Goal: Task Accomplishment & Management: Manage account settings

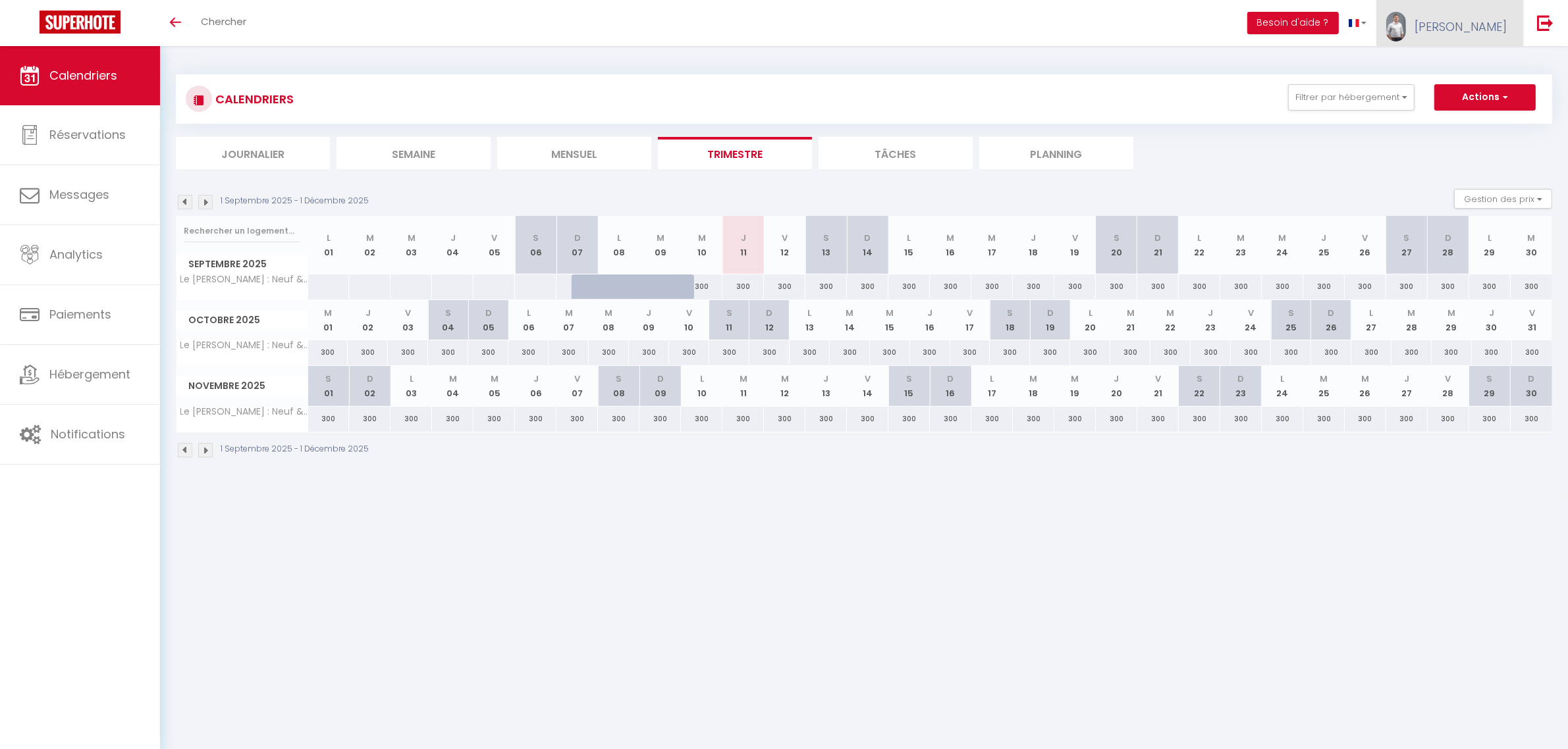
click at [1460, 20] on span "[PERSON_NAME]" at bounding box center [1460, 26] width 92 height 16
click at [1460, 87] on link "Équipe" at bounding box center [1470, 89] width 98 height 23
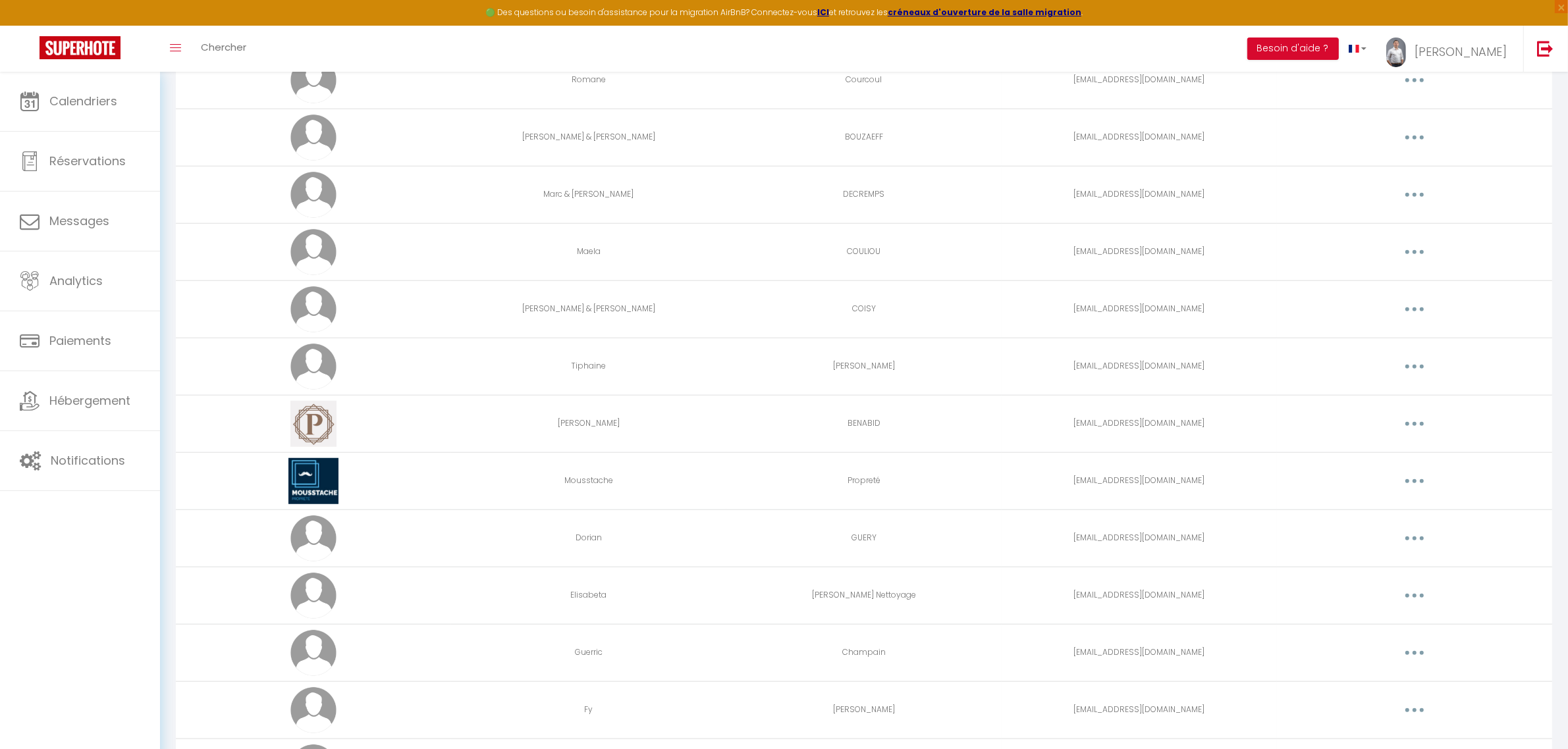
scroll to position [1485, 0]
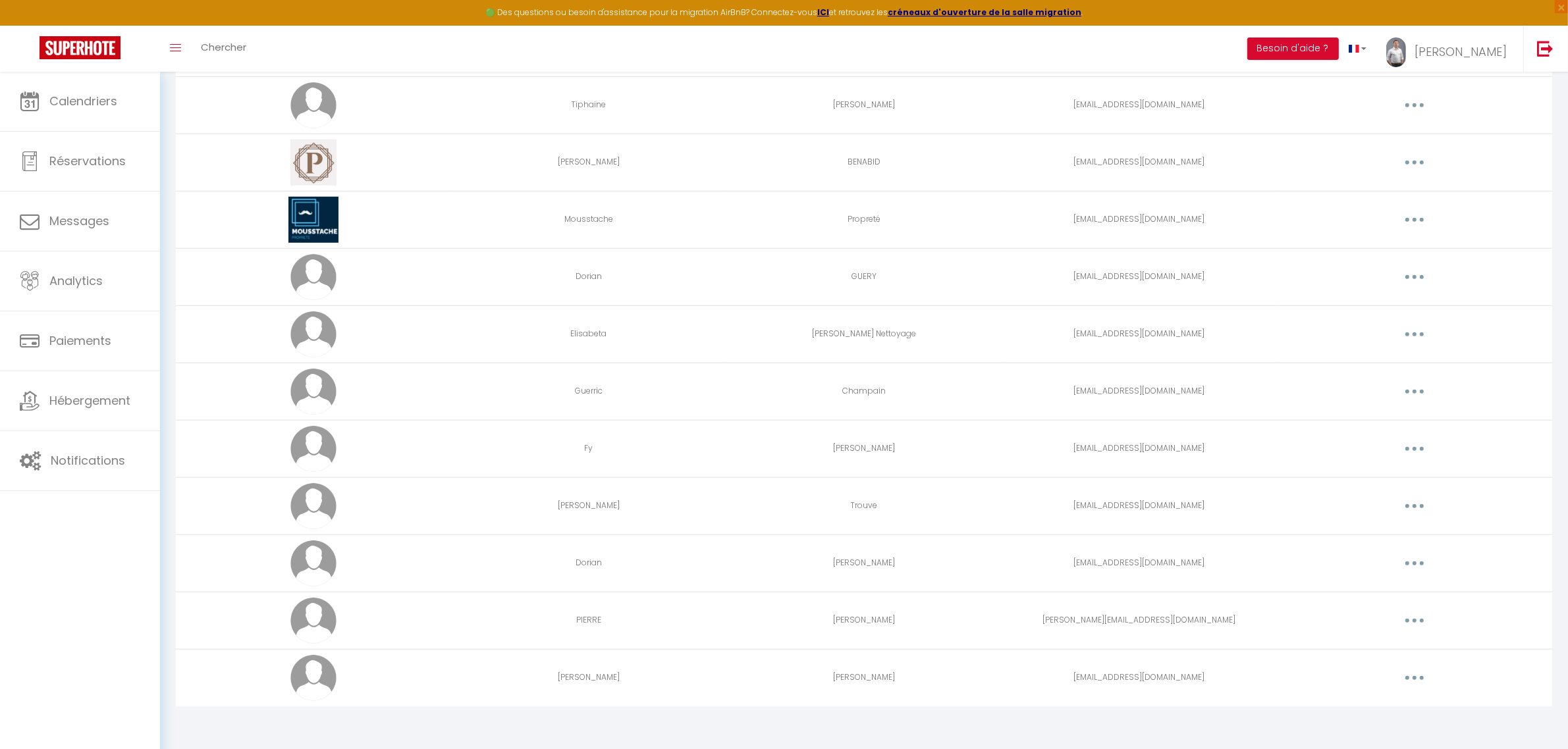
click at [1403, 506] on button "button" at bounding box center [1414, 506] width 36 height 21
click at [1401, 527] on link "Editer" at bounding box center [1379, 536] width 98 height 23
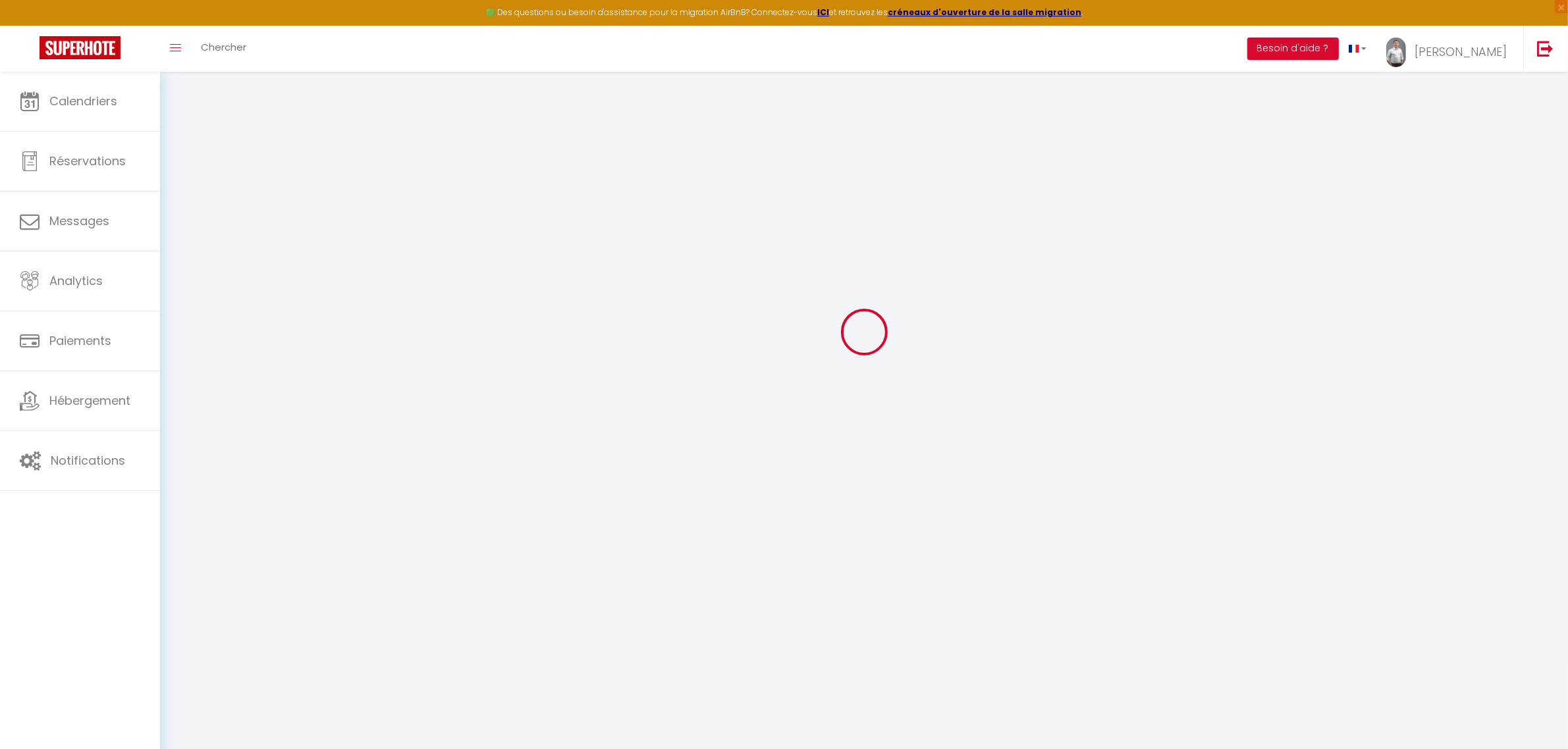
type input "[PERSON_NAME]"
type input "Trouve"
type input "[EMAIL_ADDRESS][DOMAIN_NAME]"
type textarea "[URL][DOMAIN_NAME]"
checkbox input "false"
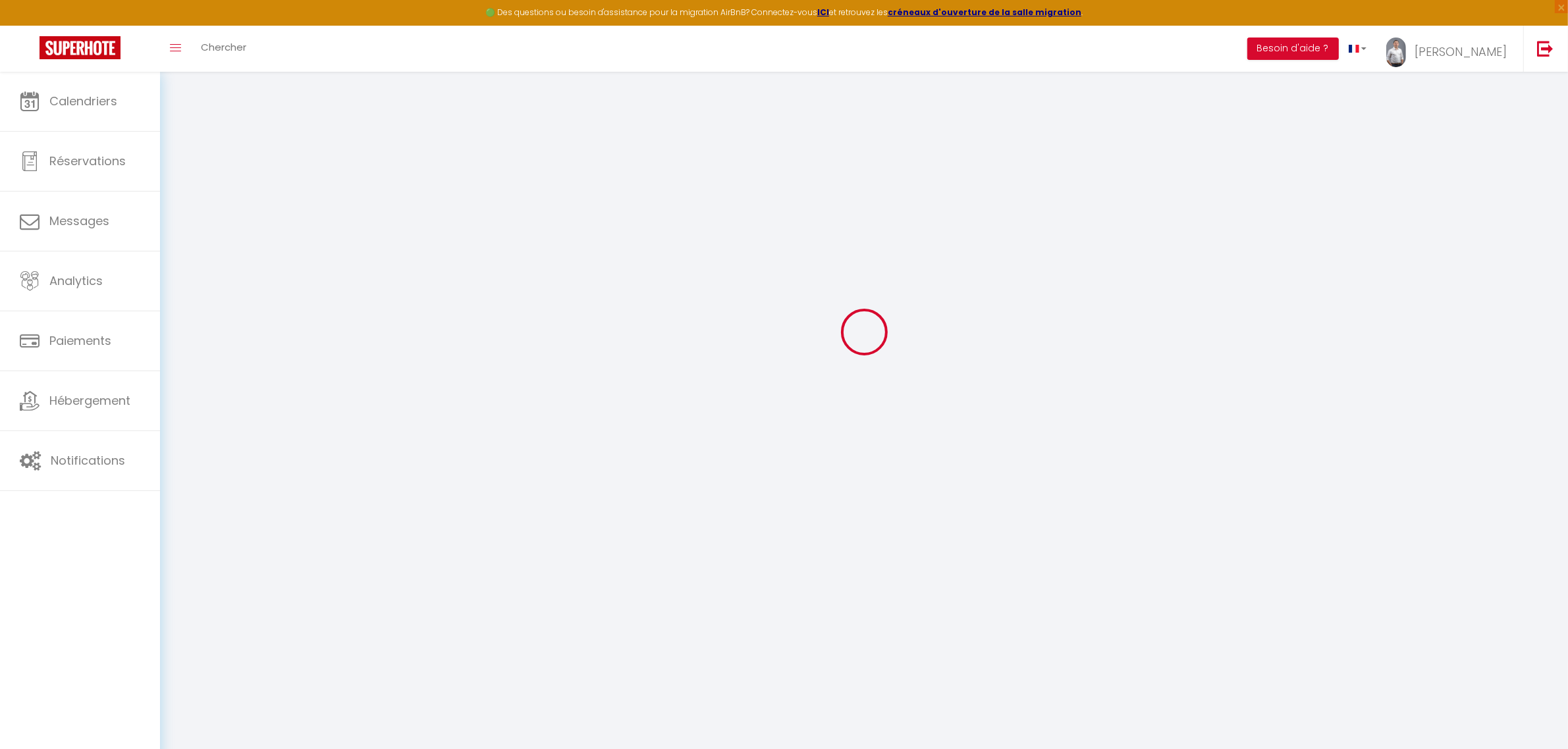
checkbox input "false"
checkbox input "true"
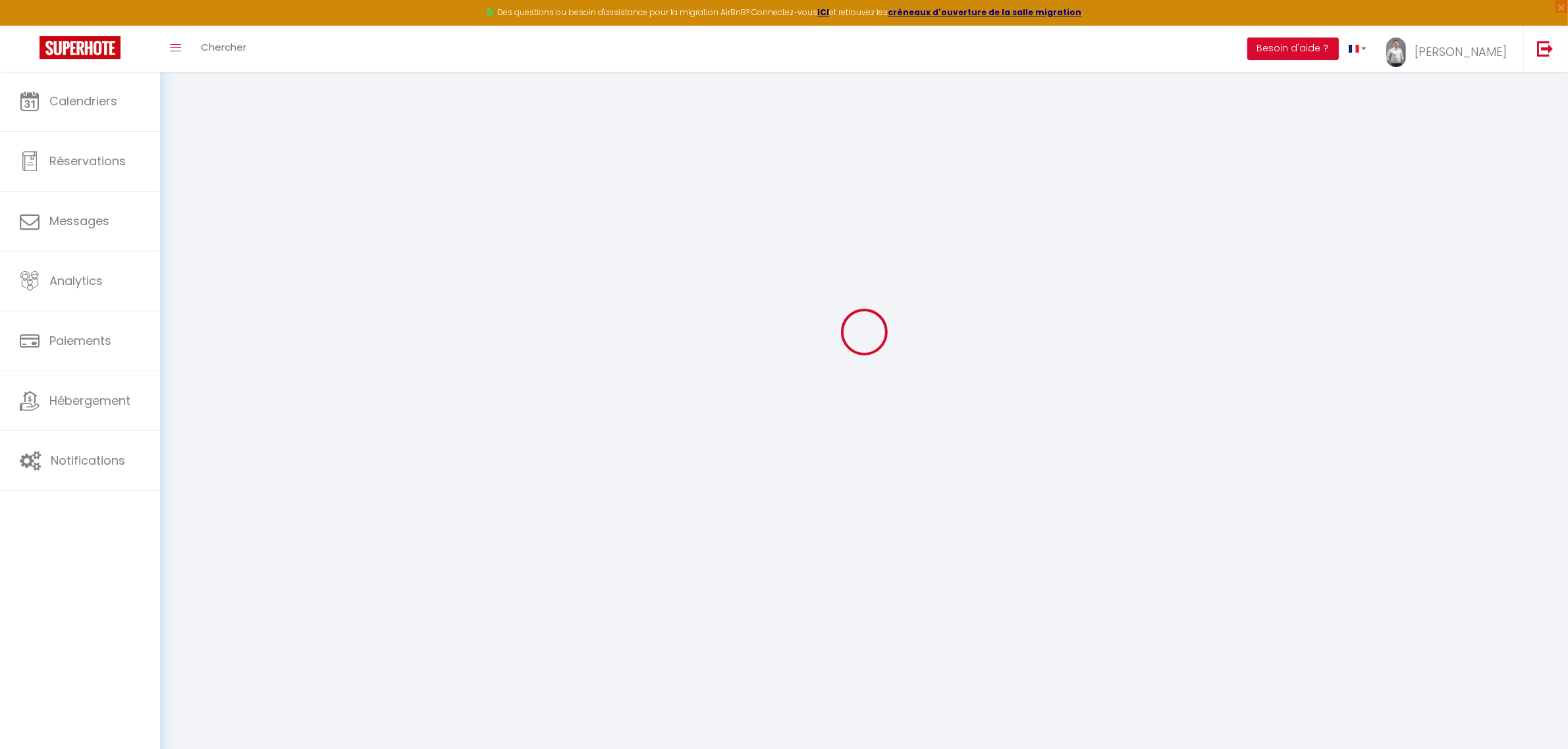
checkbox input "true"
checkbox input "false"
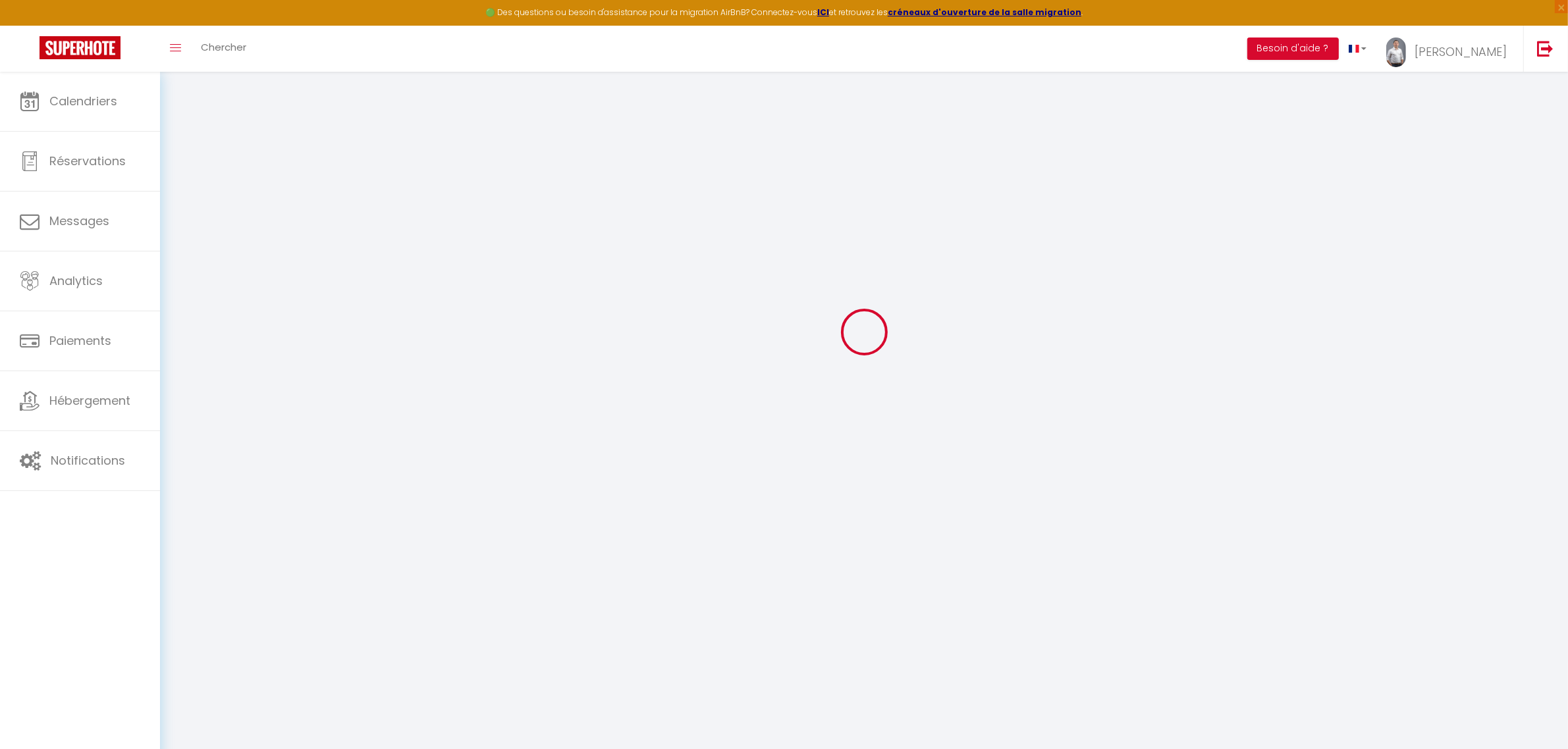
checkbox input "false"
select select
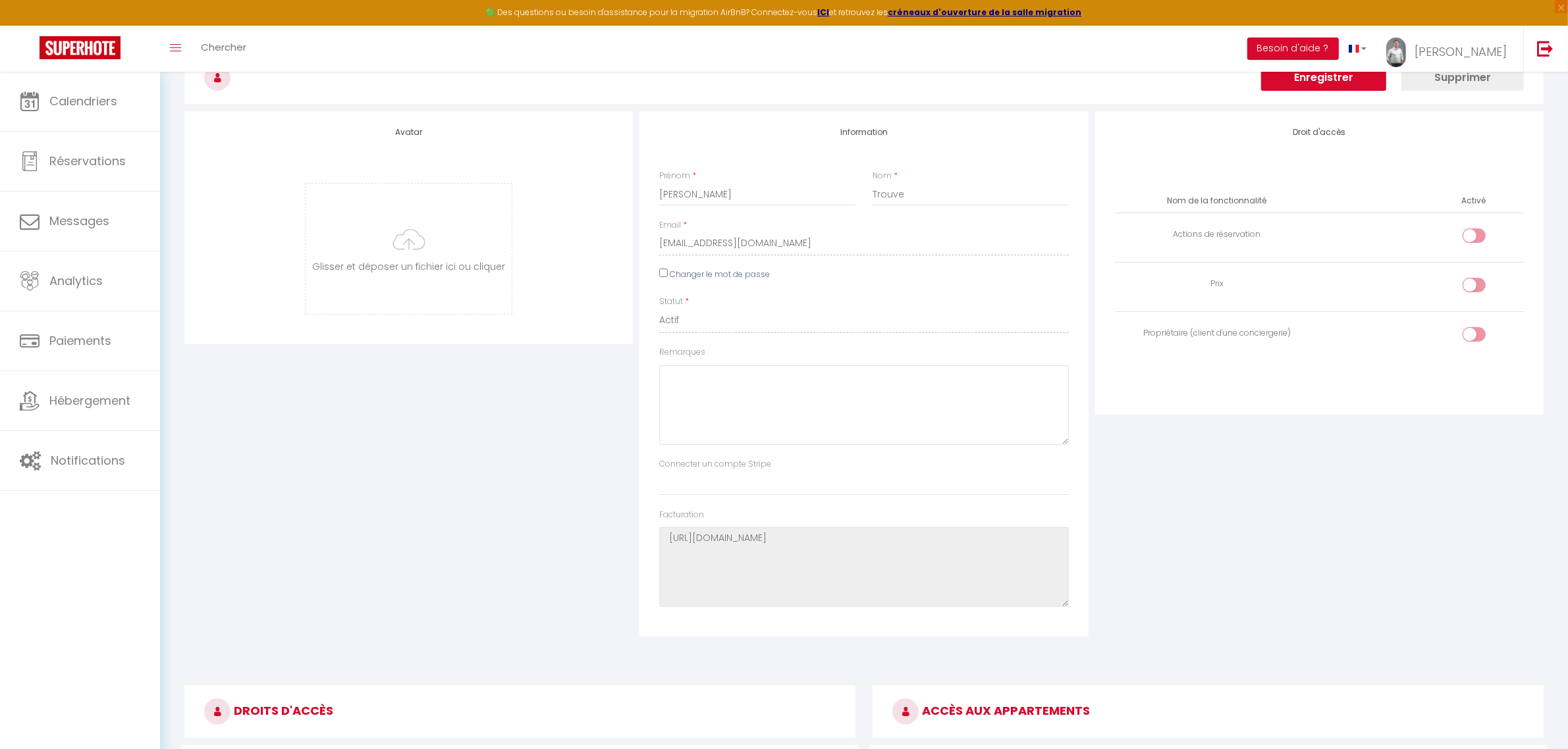
scroll to position [2100, 0]
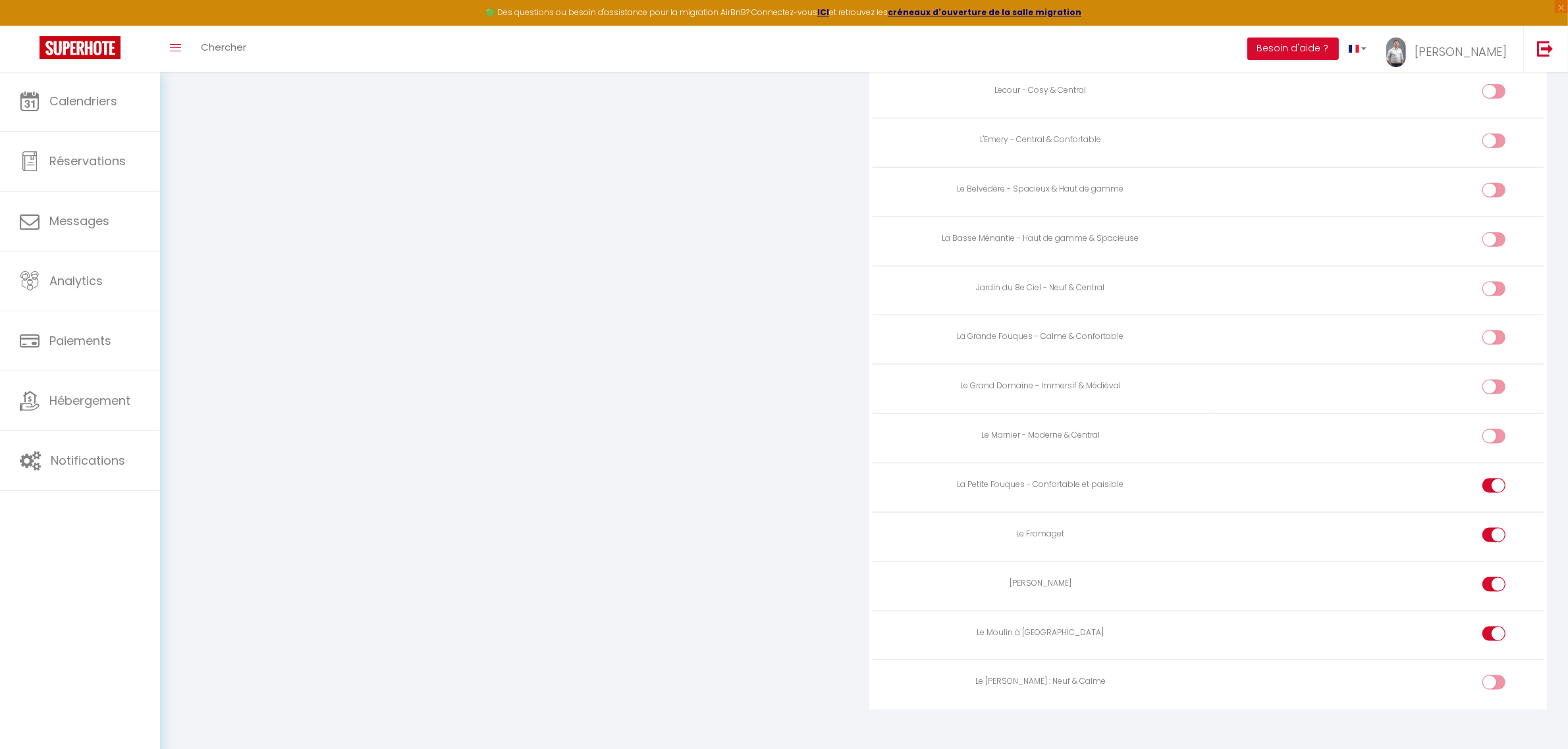
drag, startPoint x: 1499, startPoint y: 475, endPoint x: 1493, endPoint y: 481, distance: 8.5
click at [1498, 478] on input "checkbox" at bounding box center [1504, 488] width 23 height 20
checkbox input "false"
click at [1490, 331] on div at bounding box center [1493, 338] width 23 height 15
click at [1493, 331] on input "checkbox" at bounding box center [1504, 341] width 23 height 20
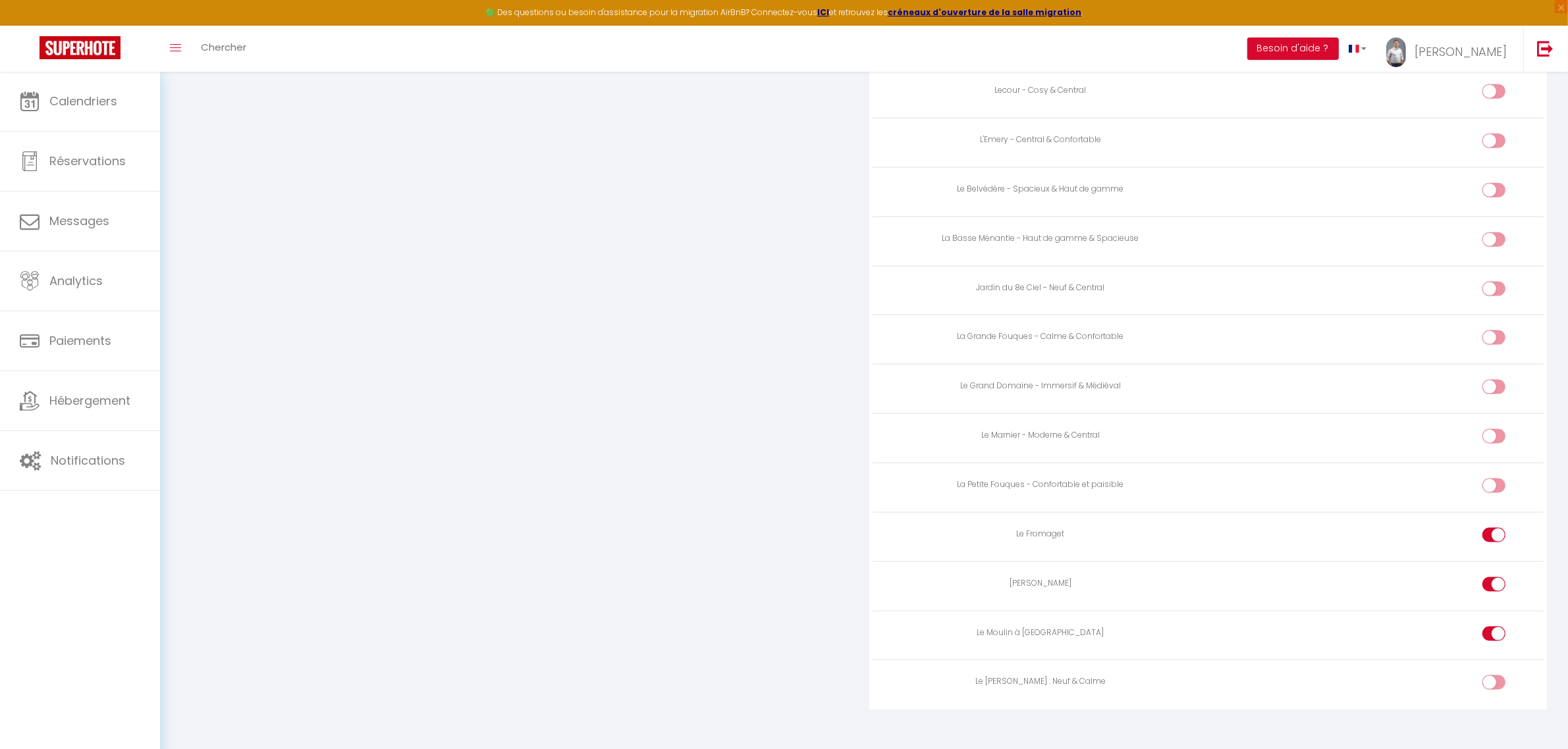
checkbox input "true"
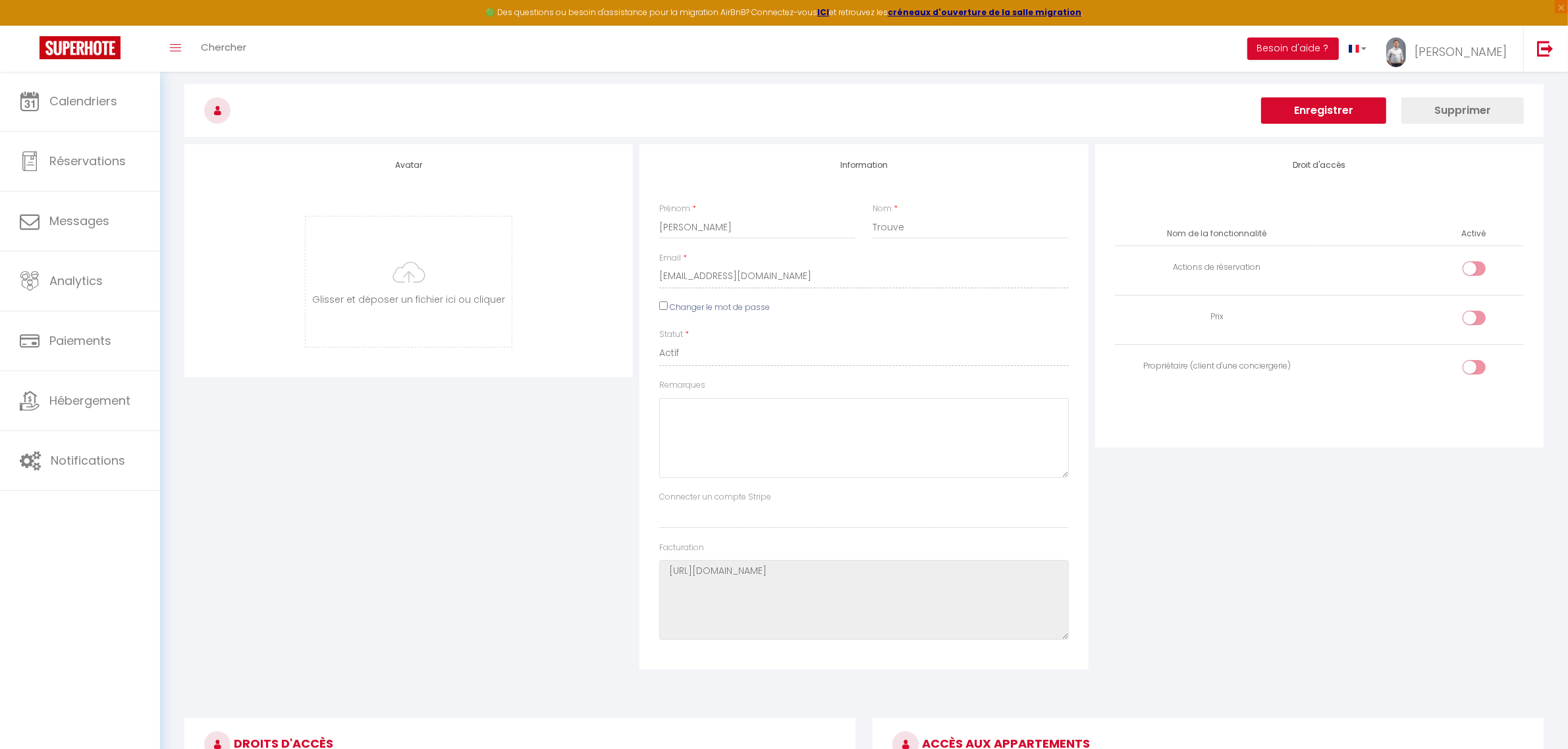
scroll to position [0, 0]
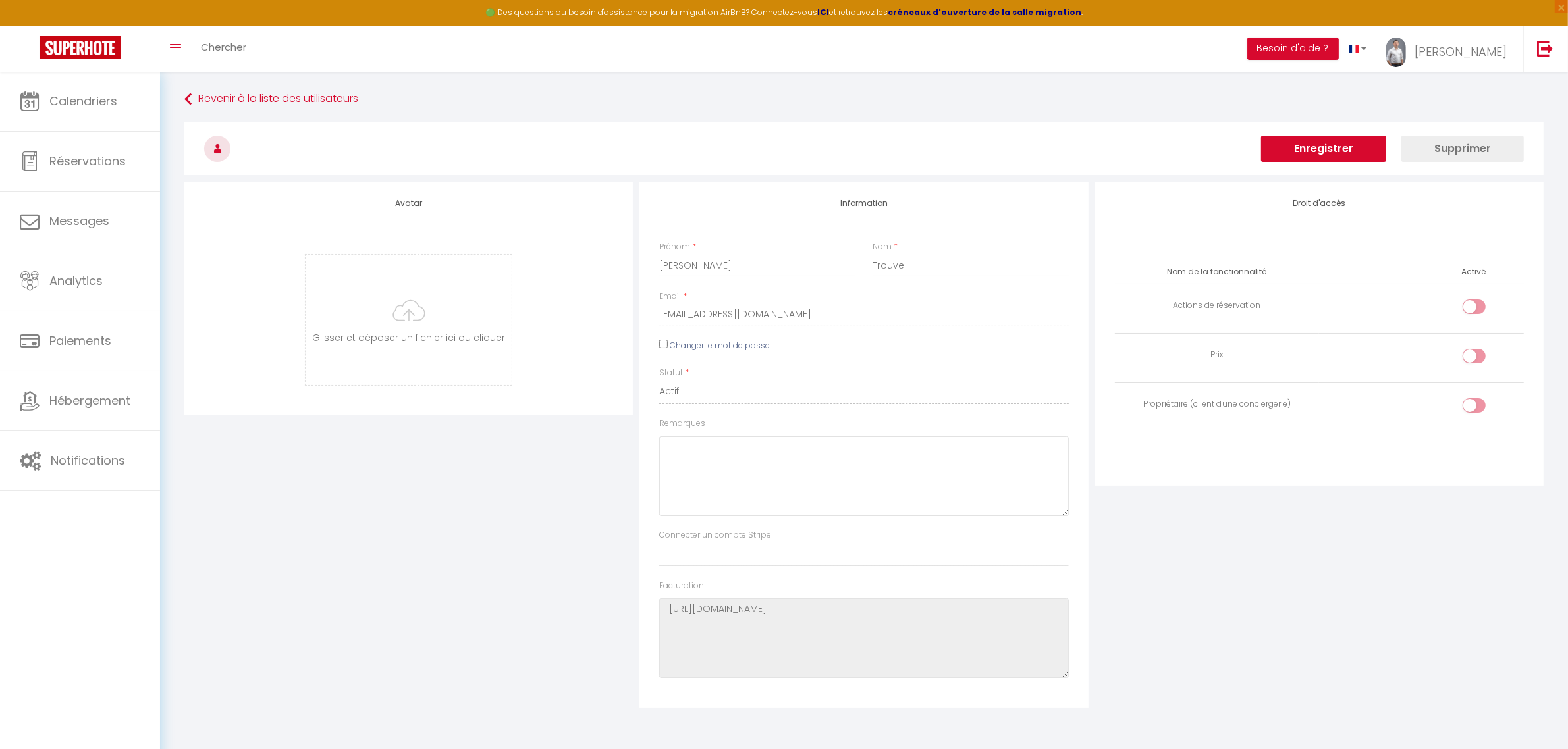
click at [1361, 142] on button "Enregistrer" at bounding box center [1323, 149] width 125 height 26
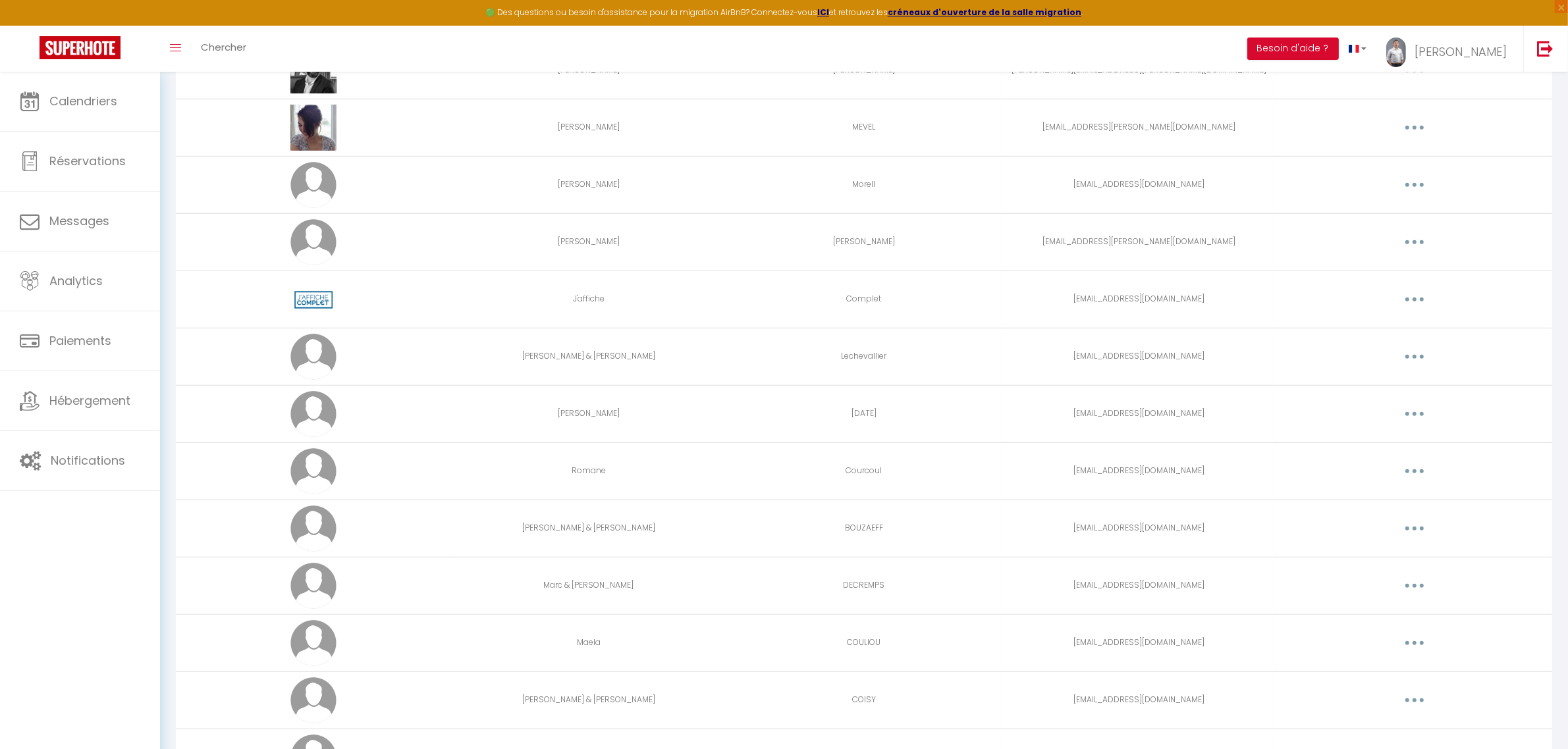
scroll to position [1485, 0]
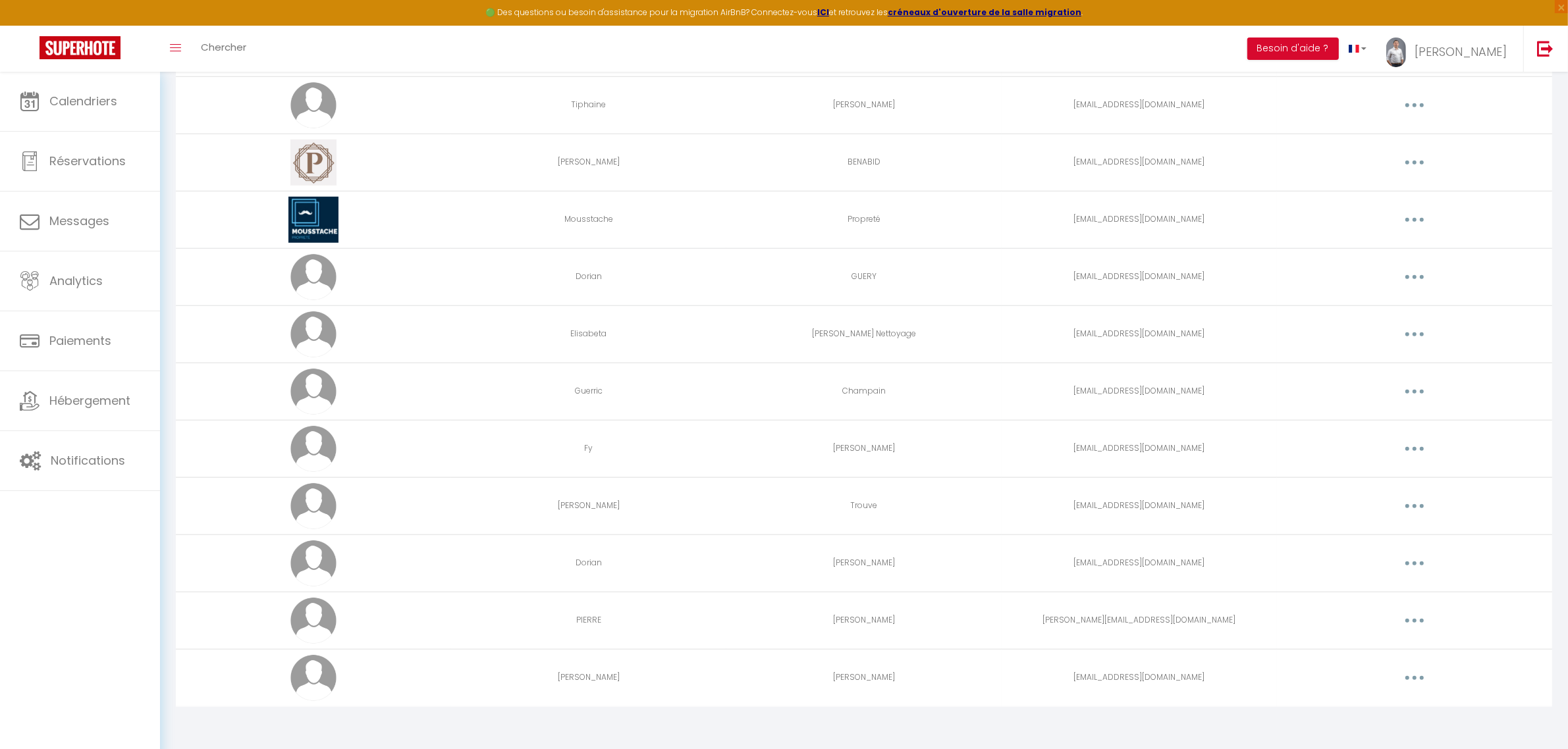
click at [1406, 333] on button "button" at bounding box center [1414, 333] width 36 height 21
click at [1365, 359] on link "Editer" at bounding box center [1379, 364] width 98 height 23
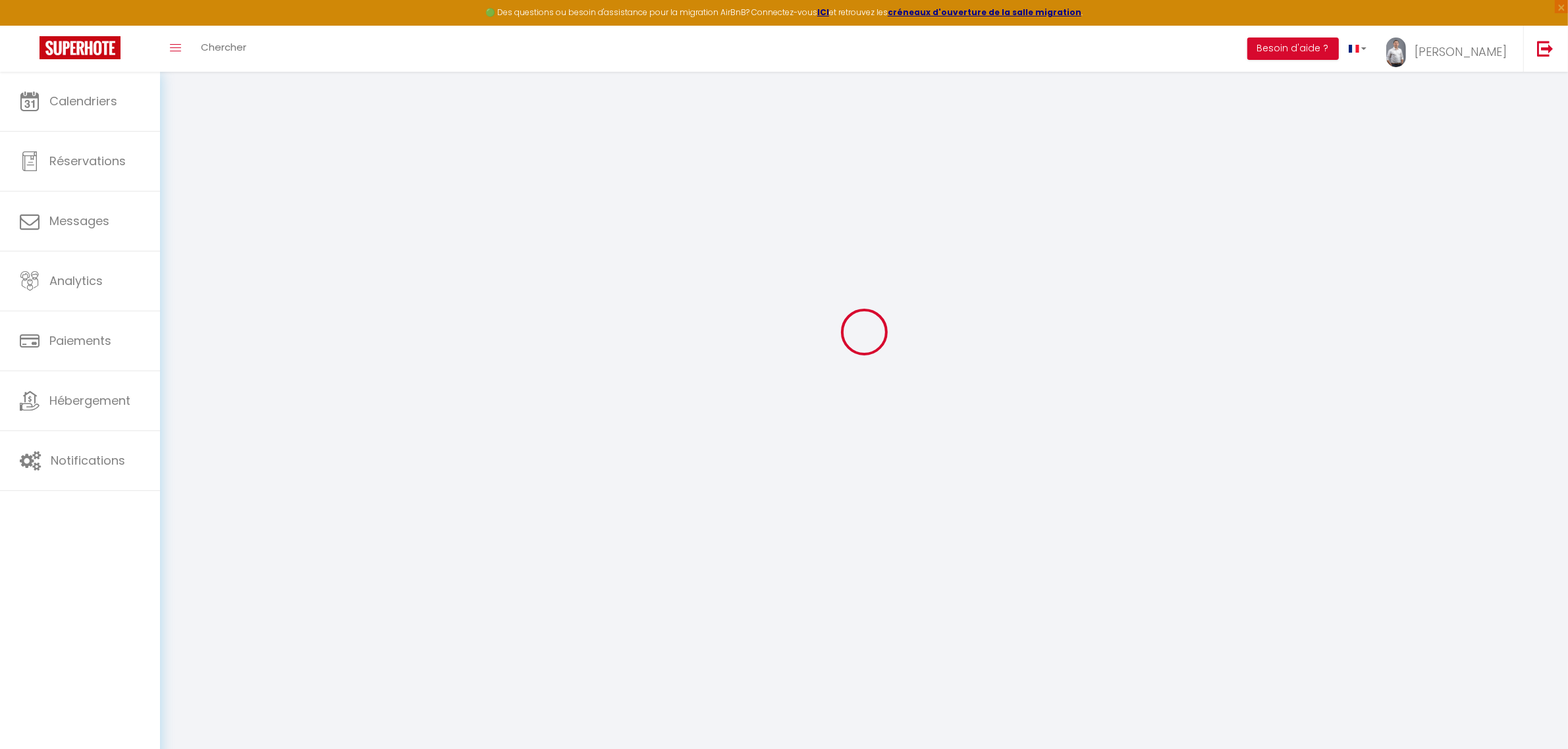
type input "Elisabeta"
type input "[PERSON_NAME] Nettoyage"
type input "[EMAIL_ADDRESS][DOMAIN_NAME]"
type textarea "[URL][DOMAIN_NAME]"
checkbox input "false"
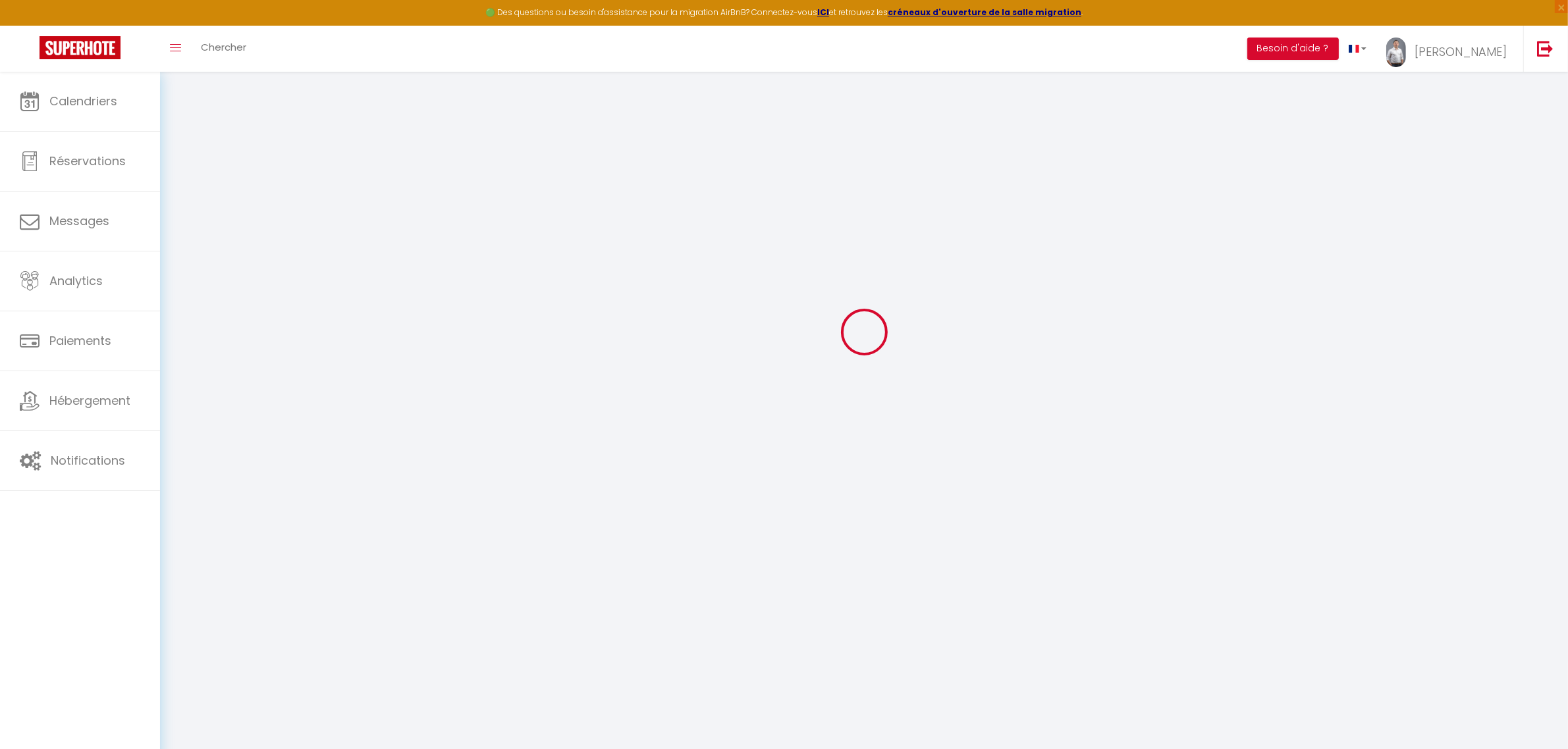
checkbox input "false"
checkbox input "true"
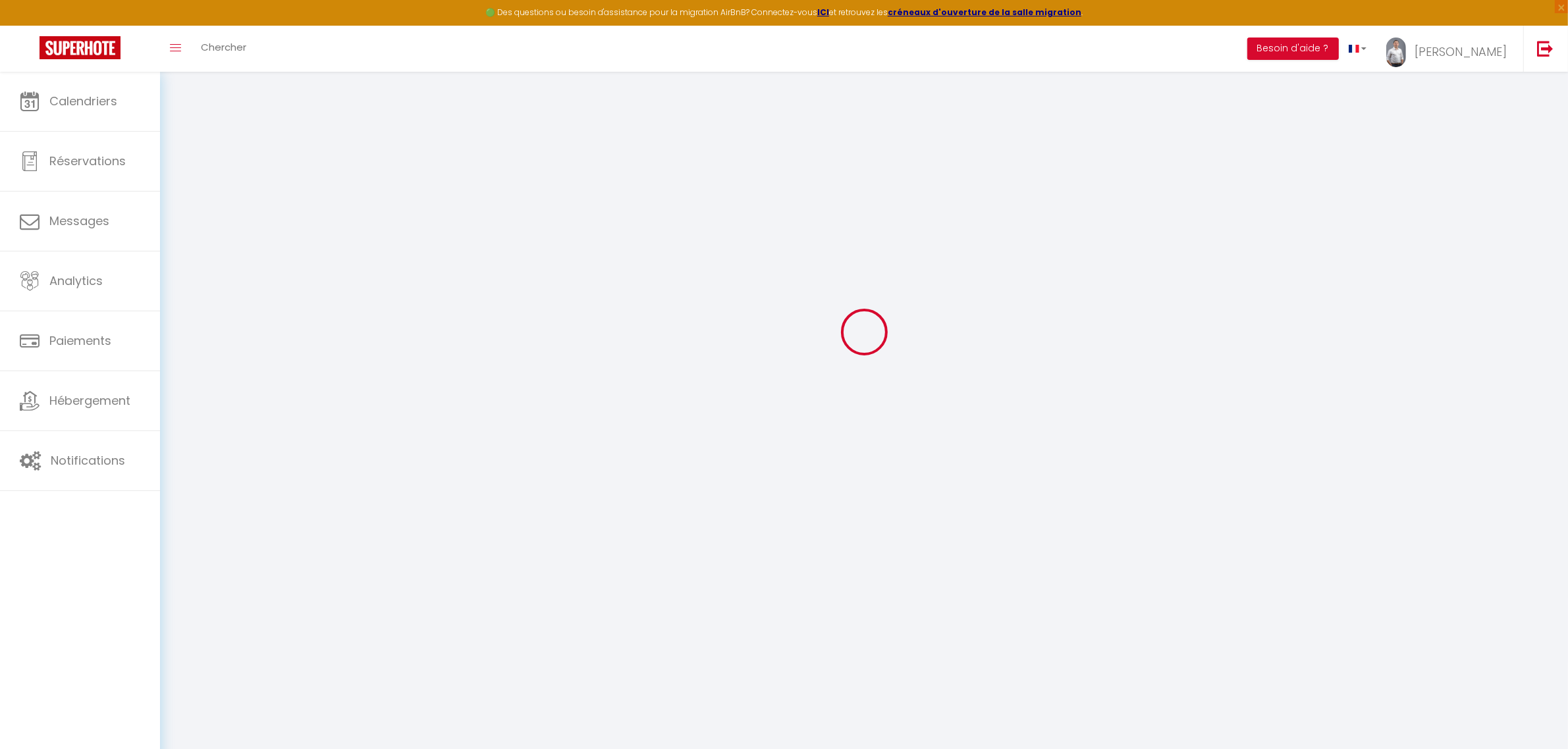
checkbox input "true"
checkbox input "false"
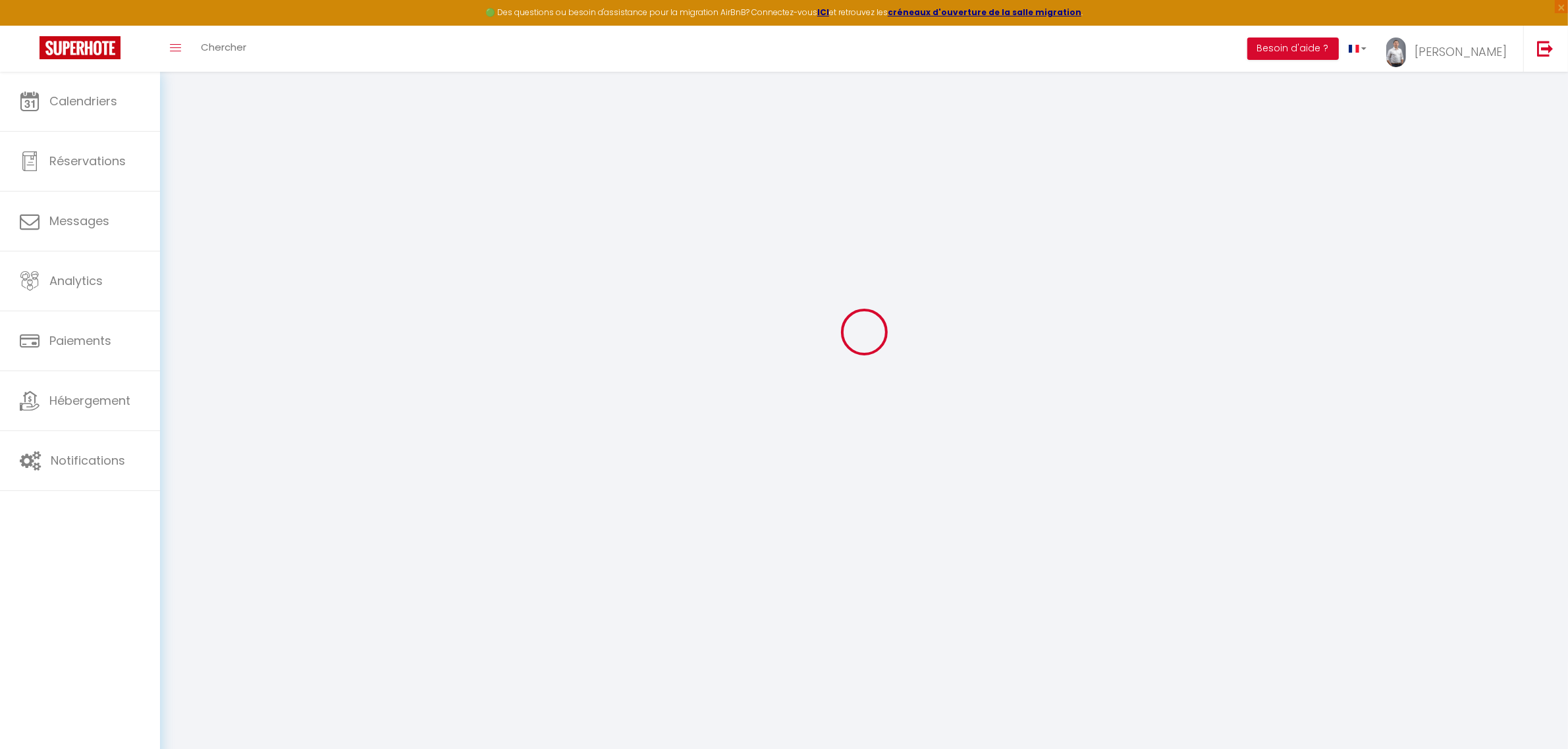
checkbox input "false"
select select
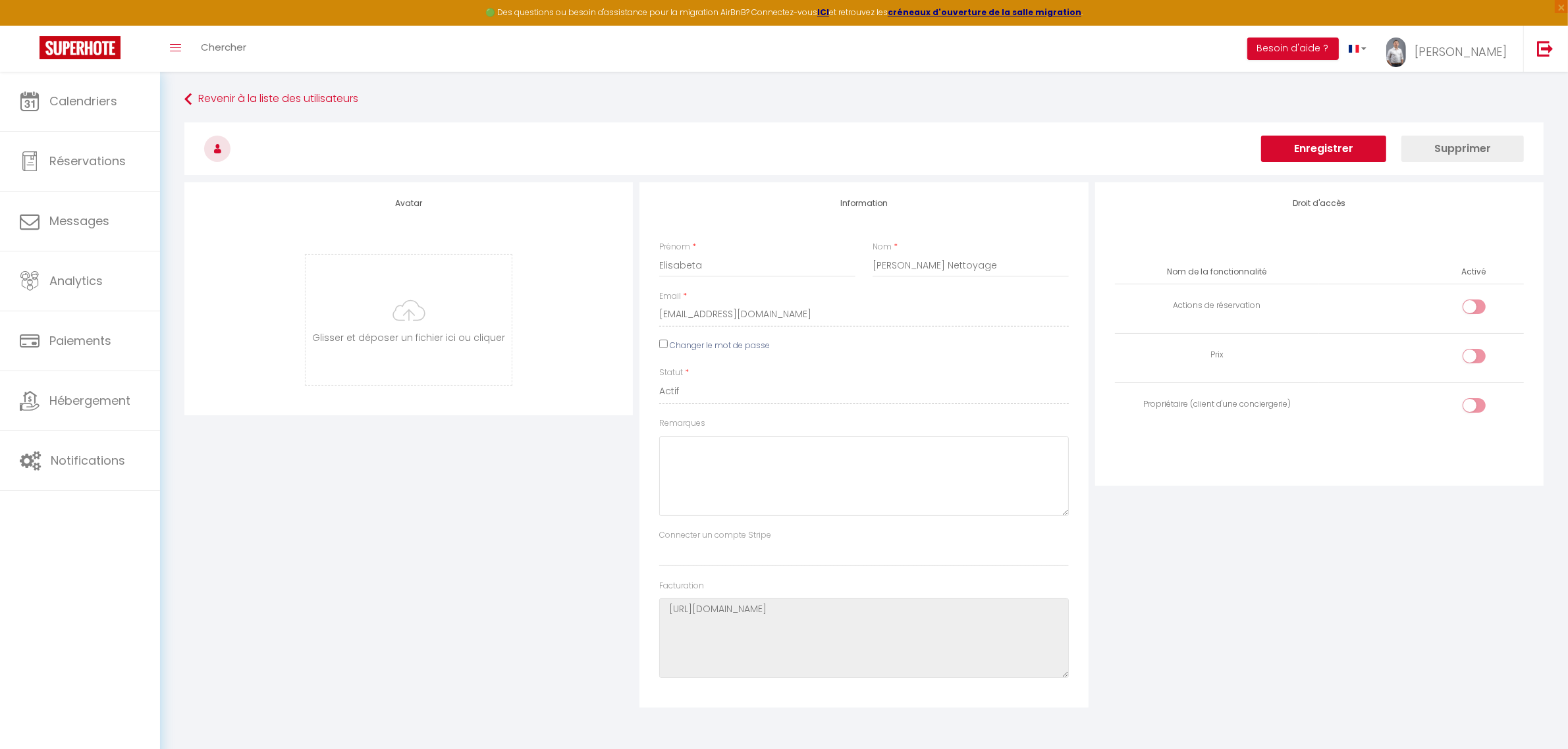
click at [1325, 159] on button "Enregistrer" at bounding box center [1323, 149] width 125 height 26
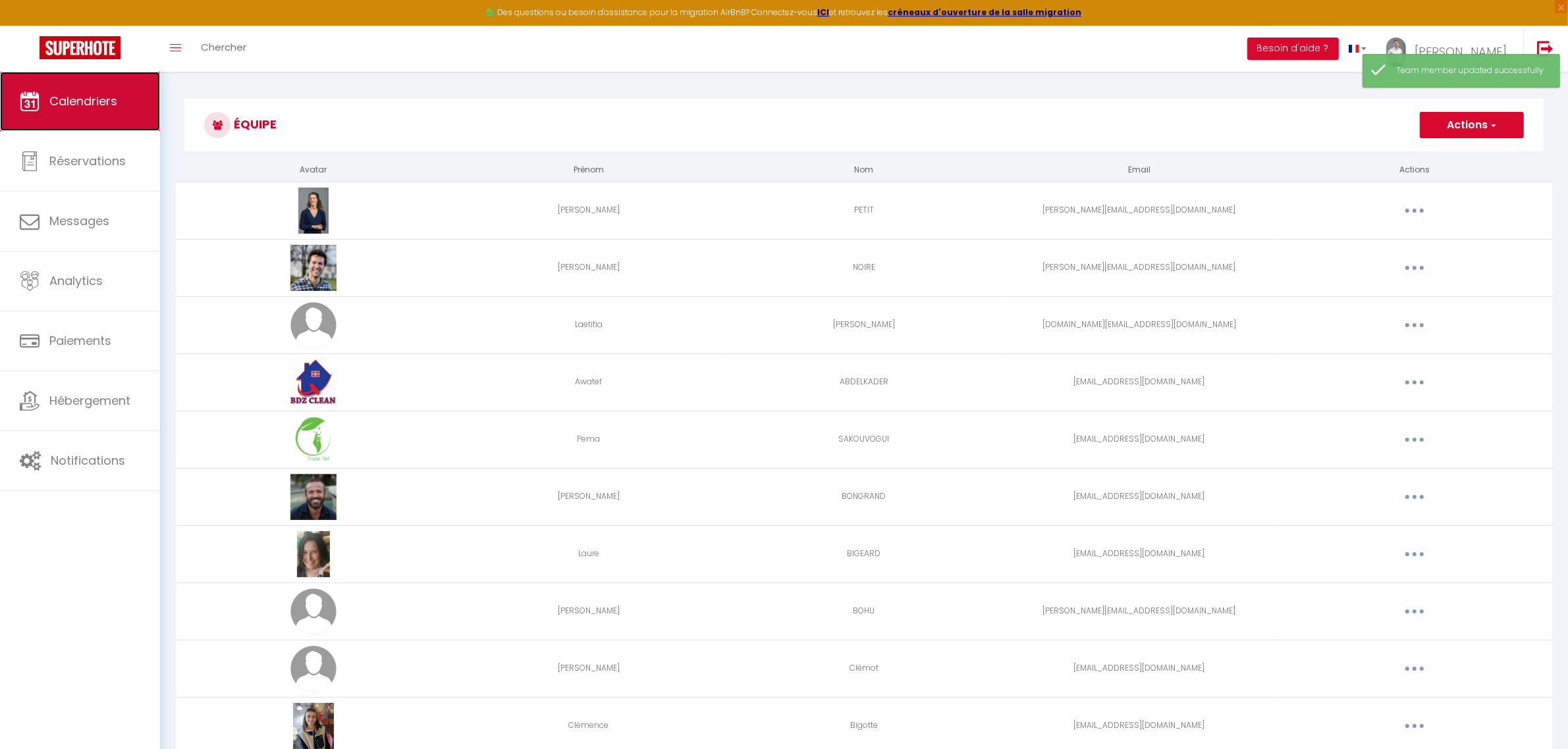
click at [11, 79] on link "Calendriers" at bounding box center [80, 101] width 160 height 59
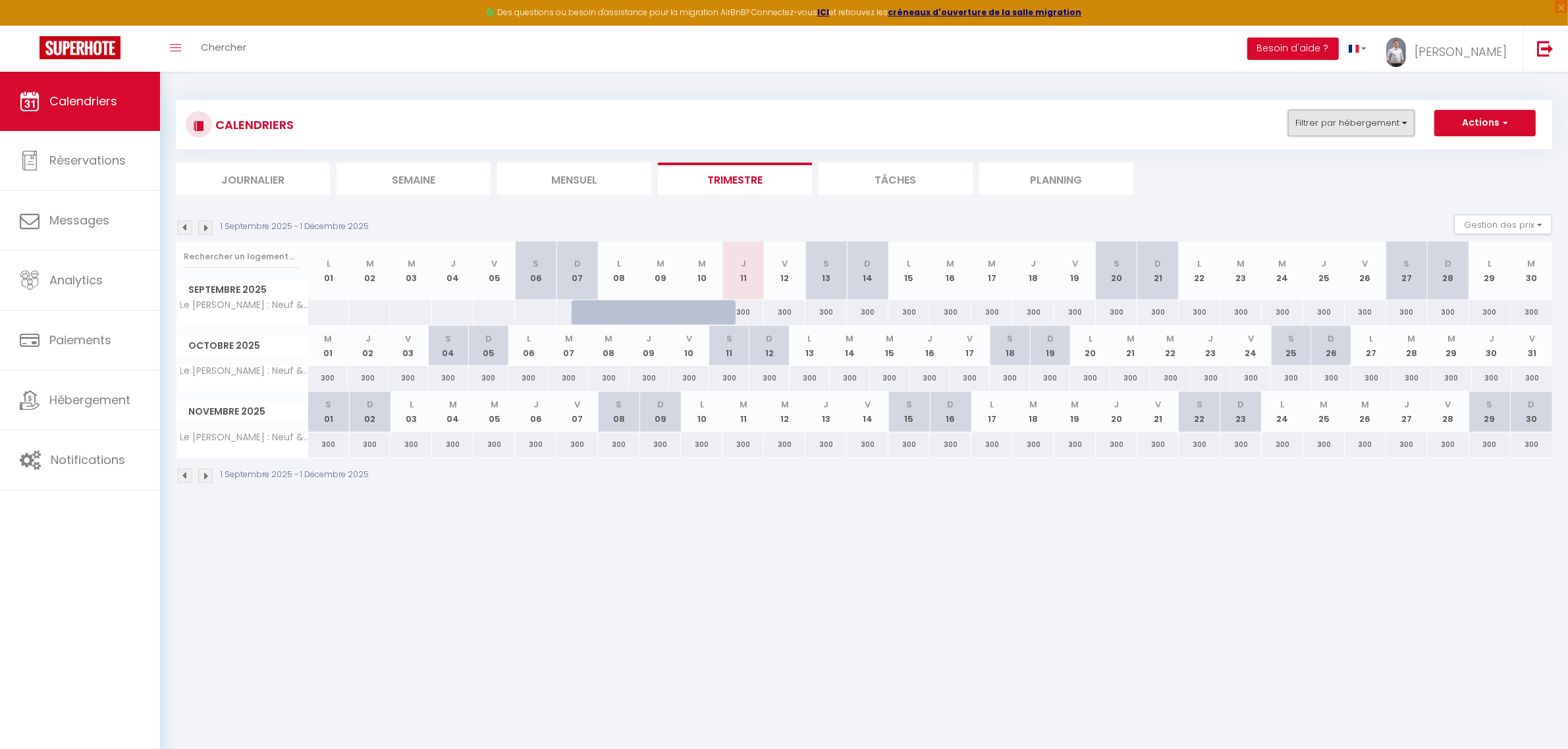
click at [1411, 118] on button "Filtrer par hébergement" at bounding box center [1351, 123] width 127 height 26
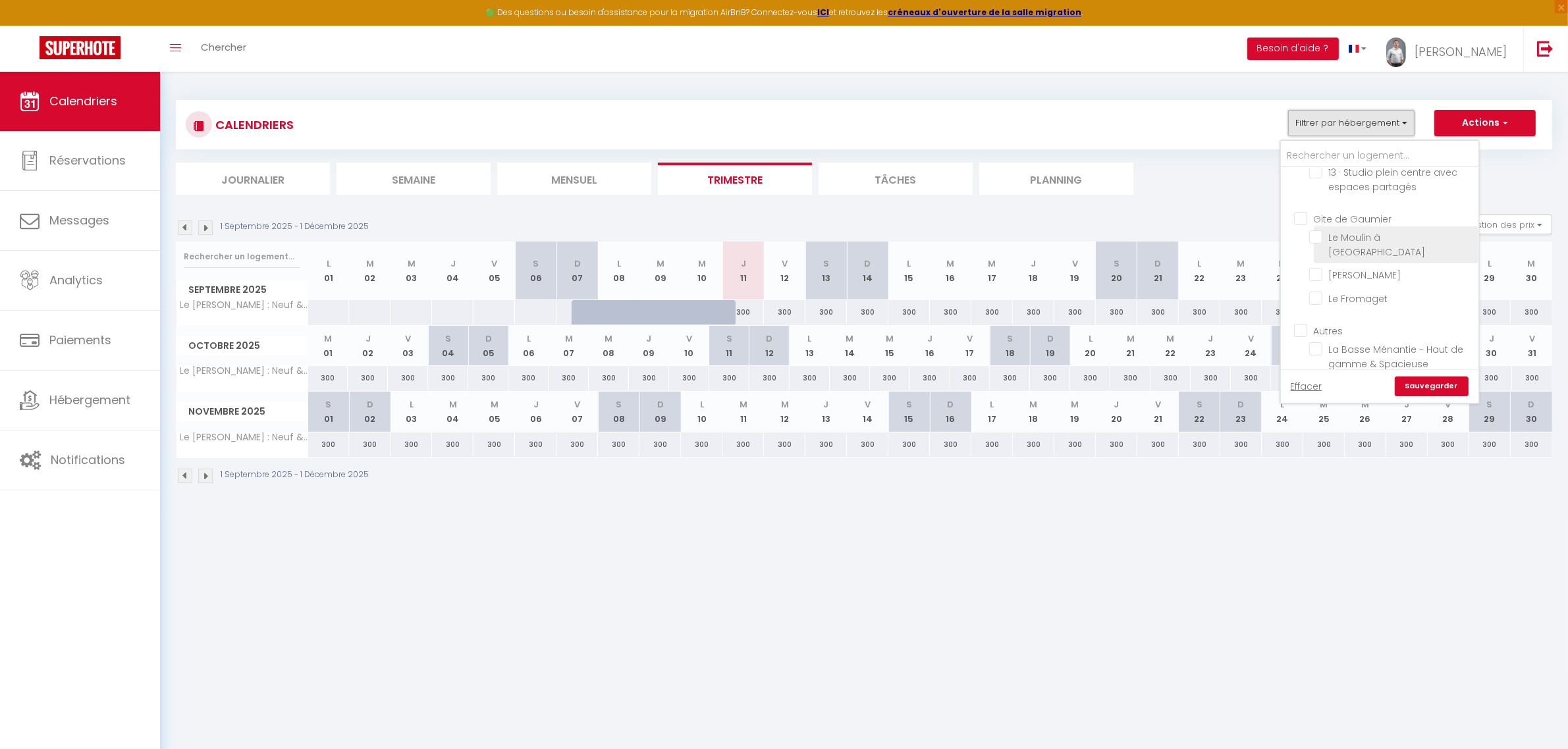
scroll to position [438, 0]
click at [1308, 250] on input "Gite de Gaumier" at bounding box center [1392, 250] width 198 height 13
checkbox input "true"
checkbox input "false"
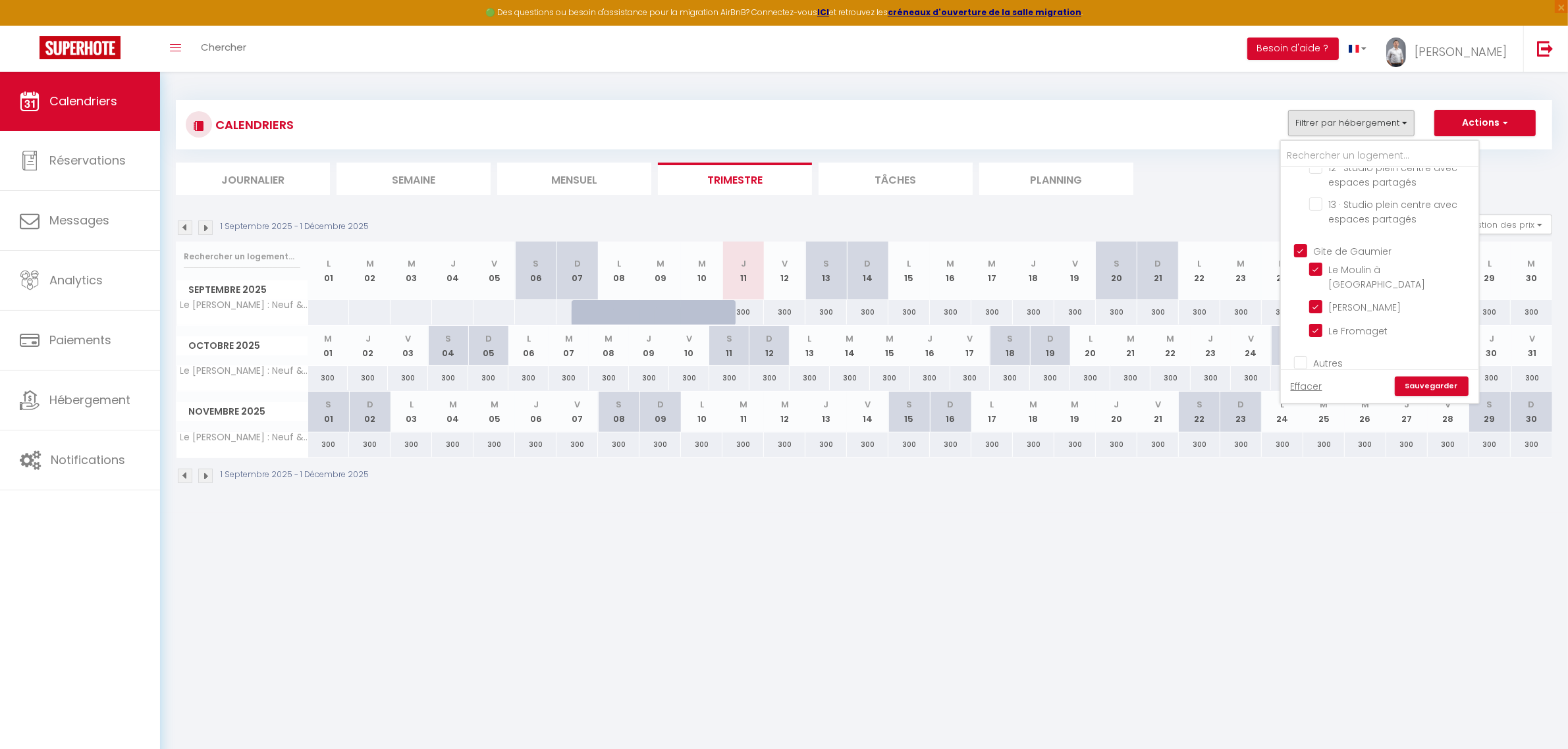
checkbox input "false"
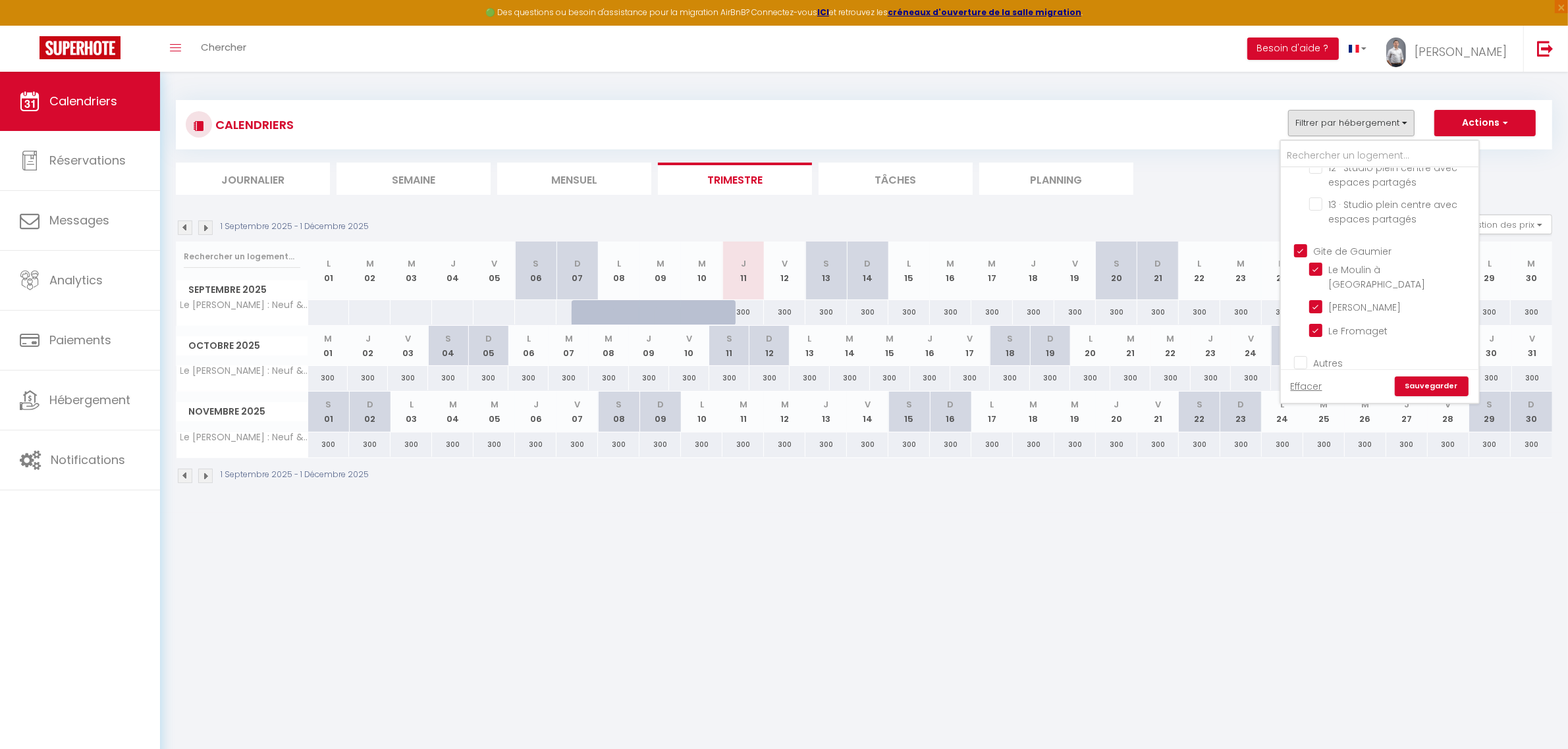
checkbox input "false"
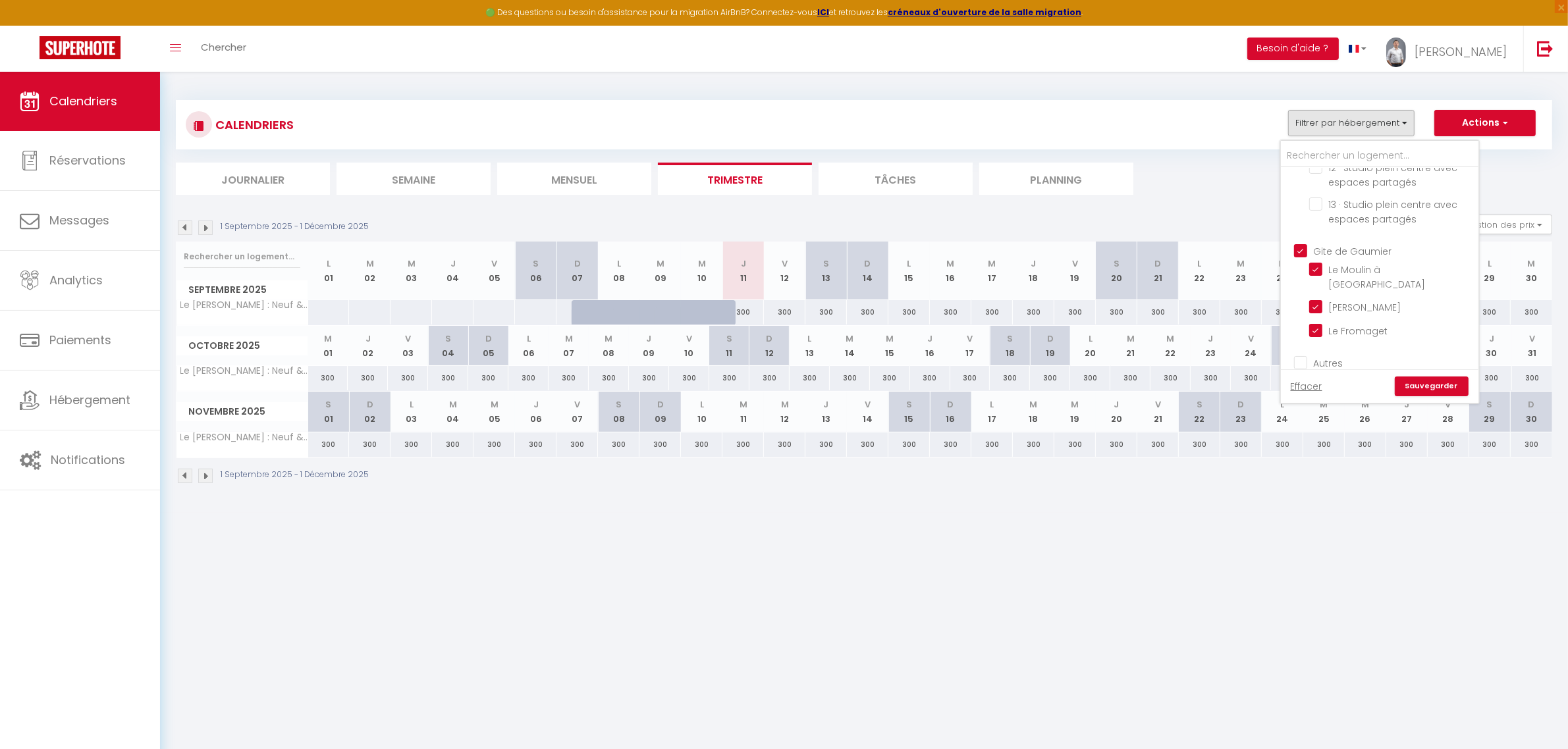
checkbox input "false"
checkbox input "true"
checkbox input "false"
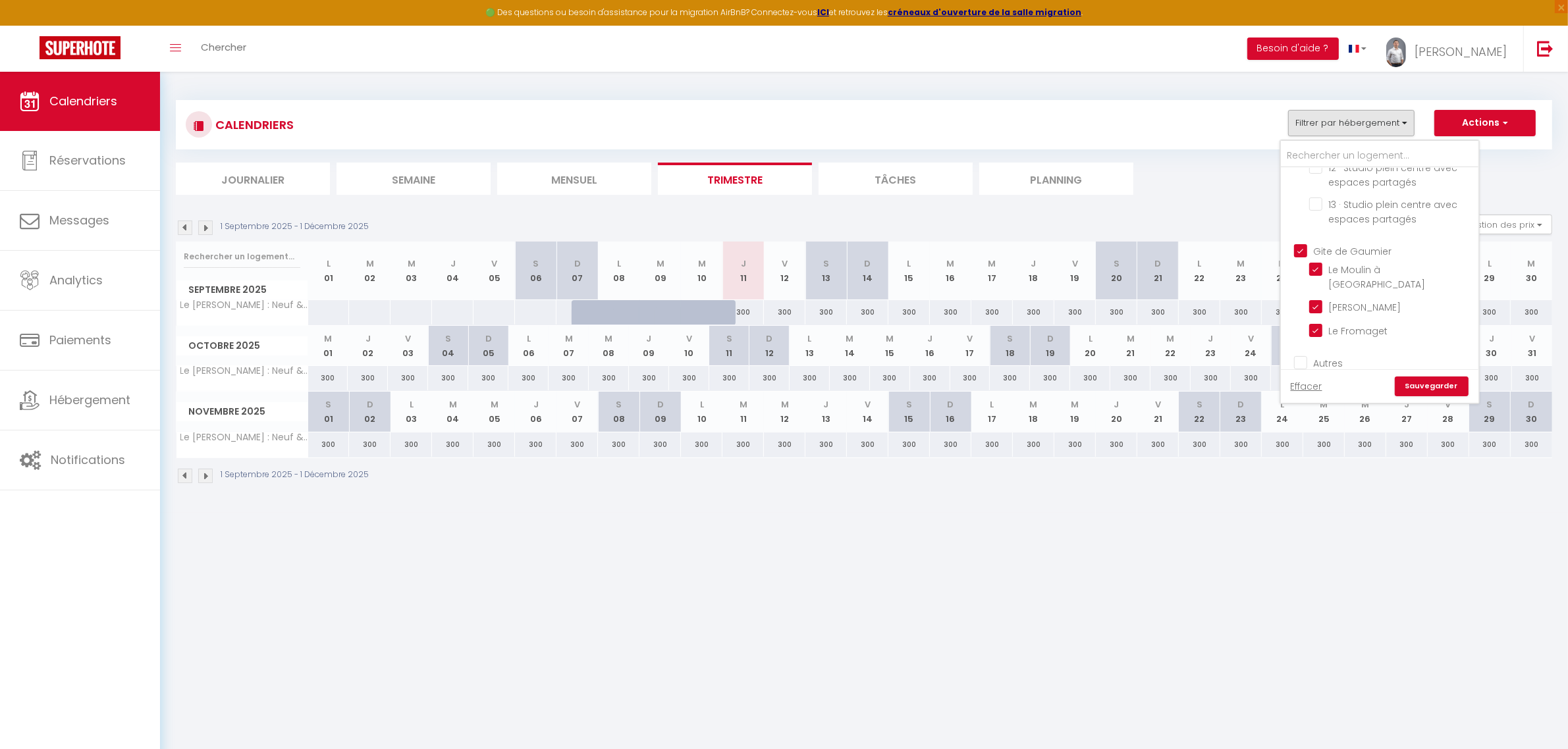
checkbox input "false"
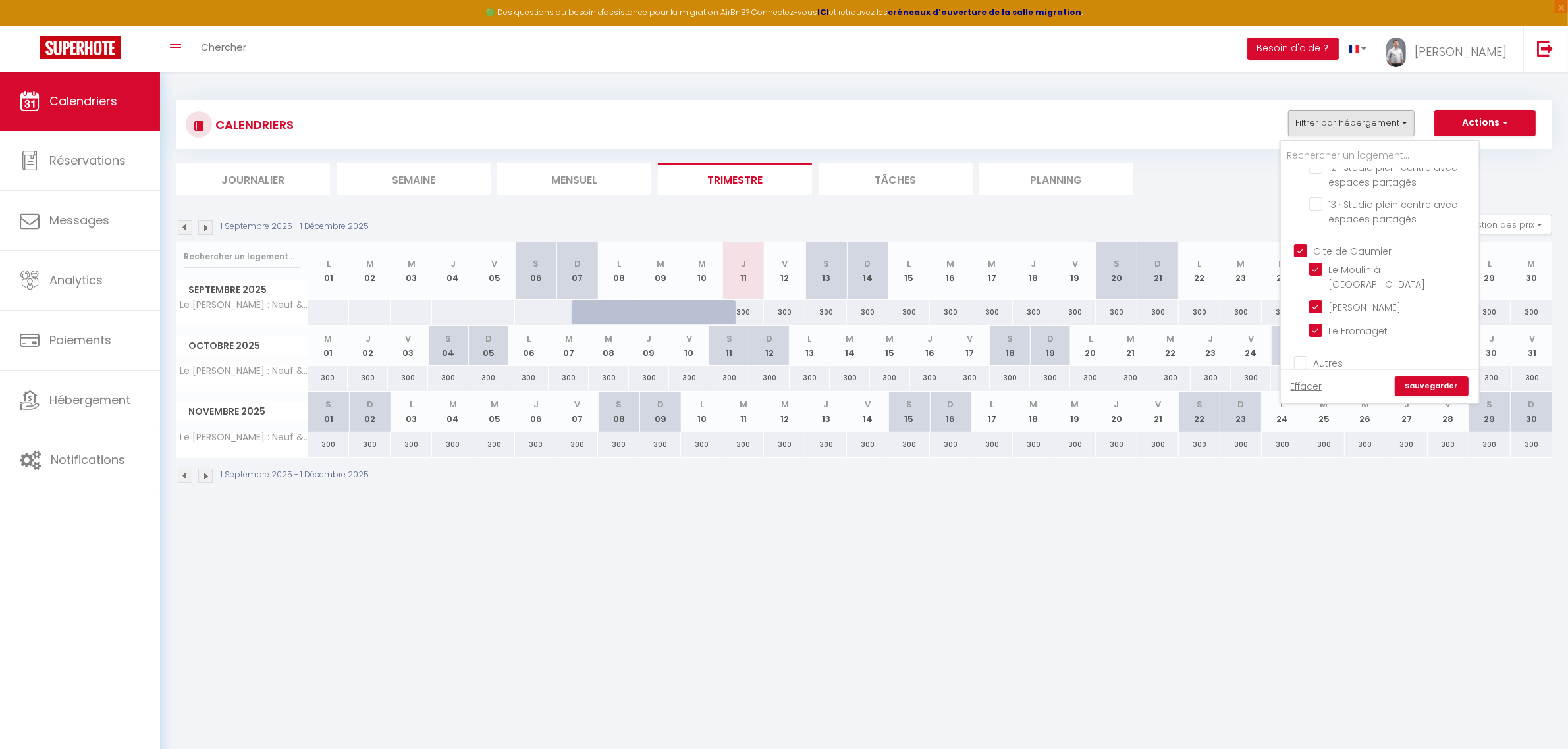
checkbox input "false"
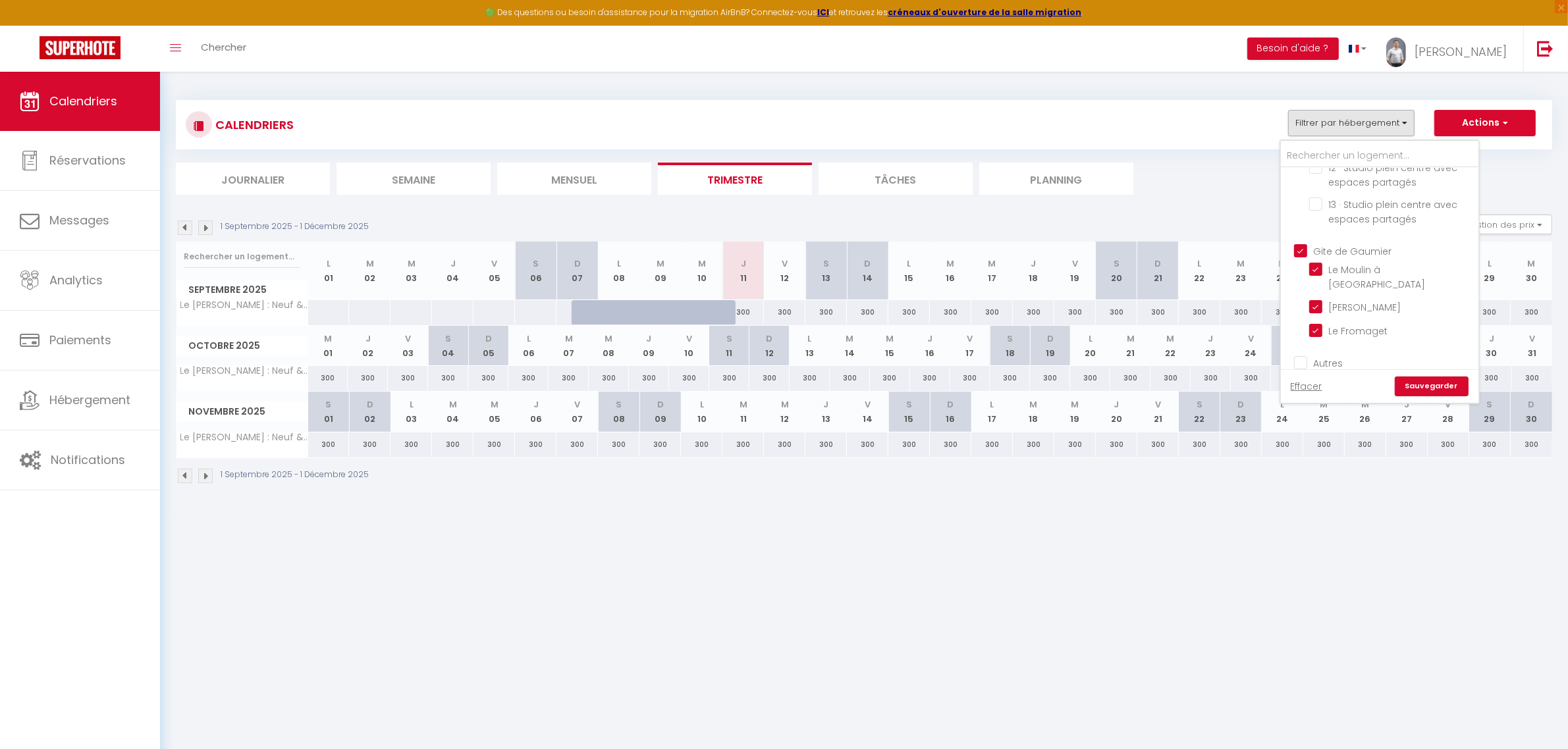
checkbox input "false"
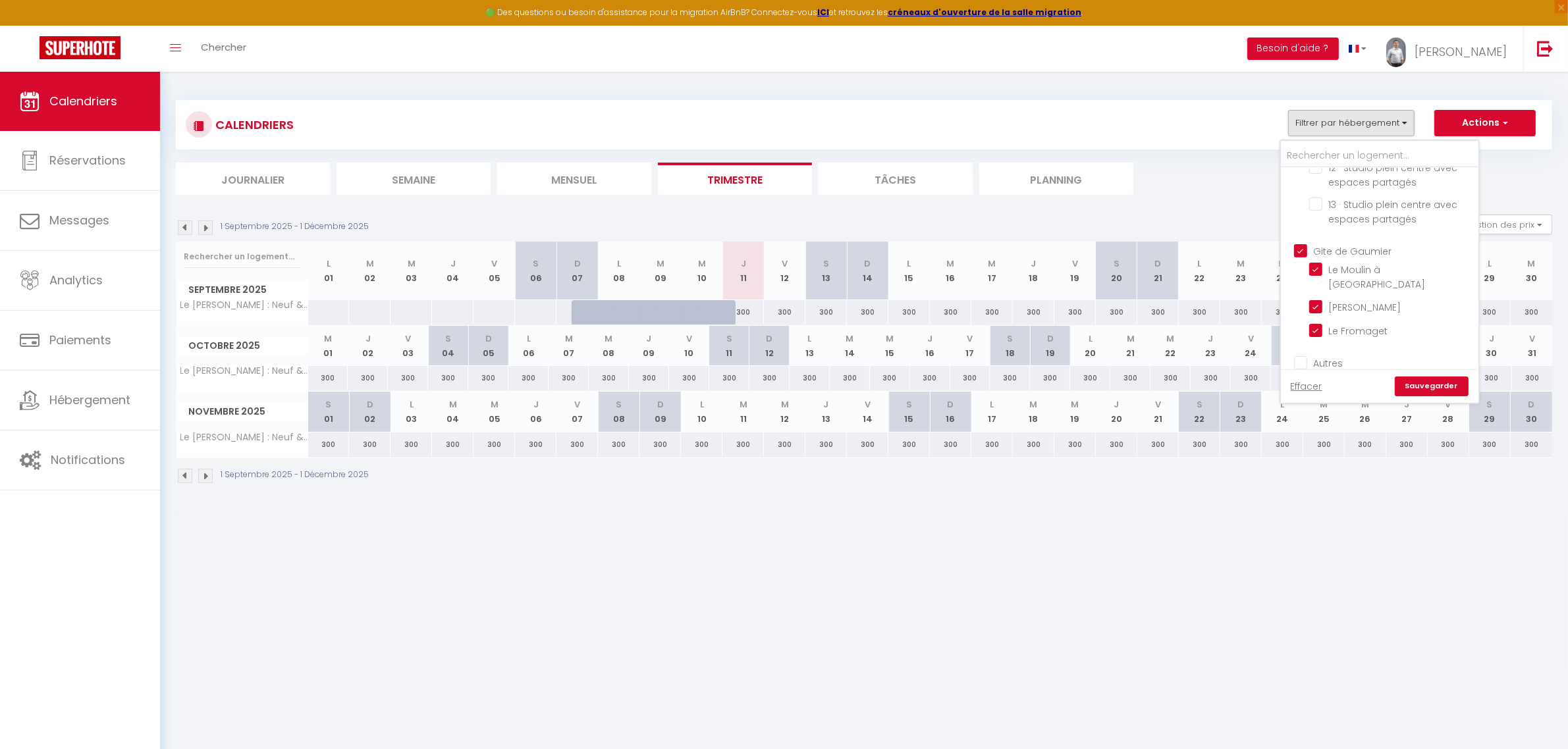
checkbox input "false"
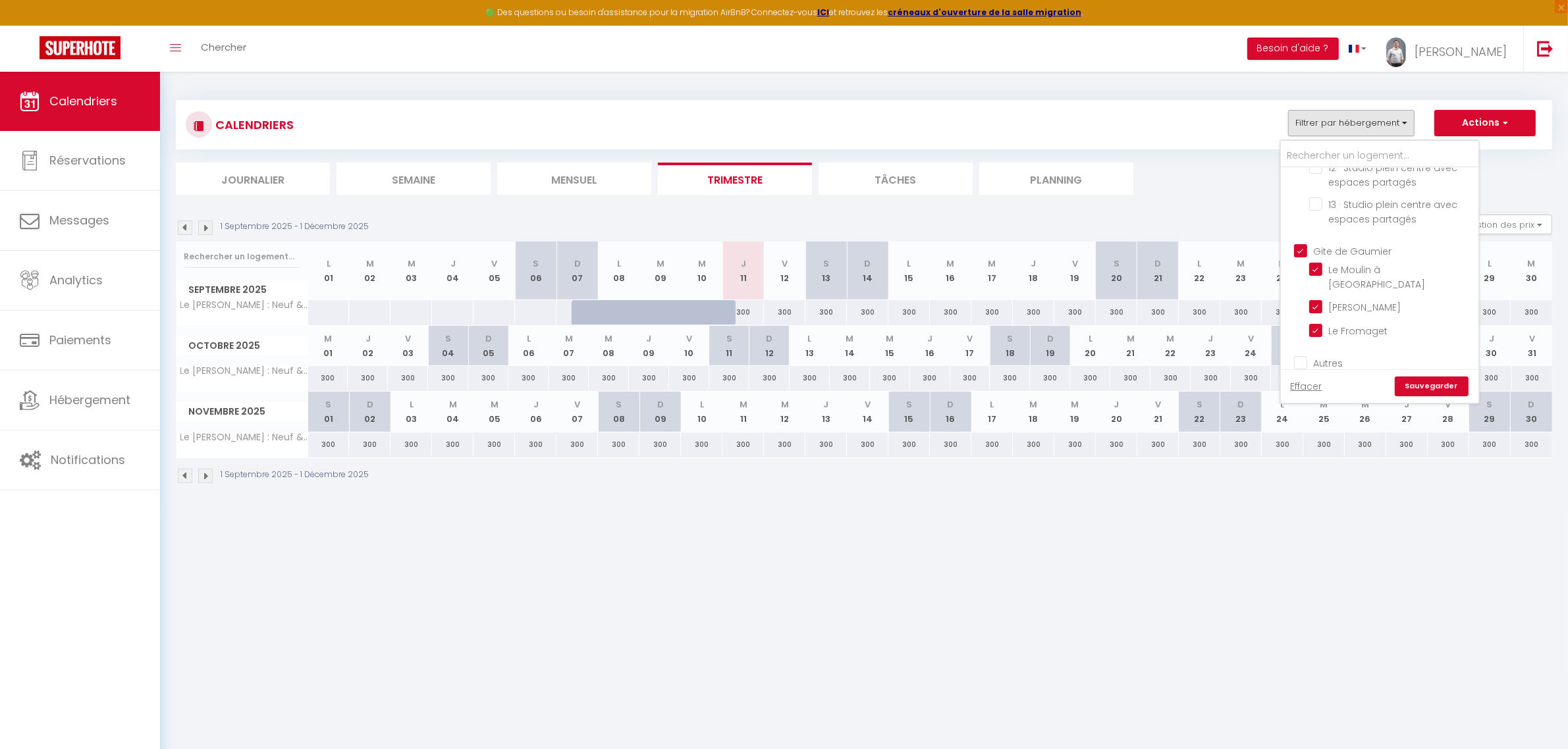
checkbox input "false"
click at [1312, 291] on input "Le [PERSON_NAME] : Neuf & Calme" at bounding box center [1391, 297] width 165 height 13
checkbox input "false"
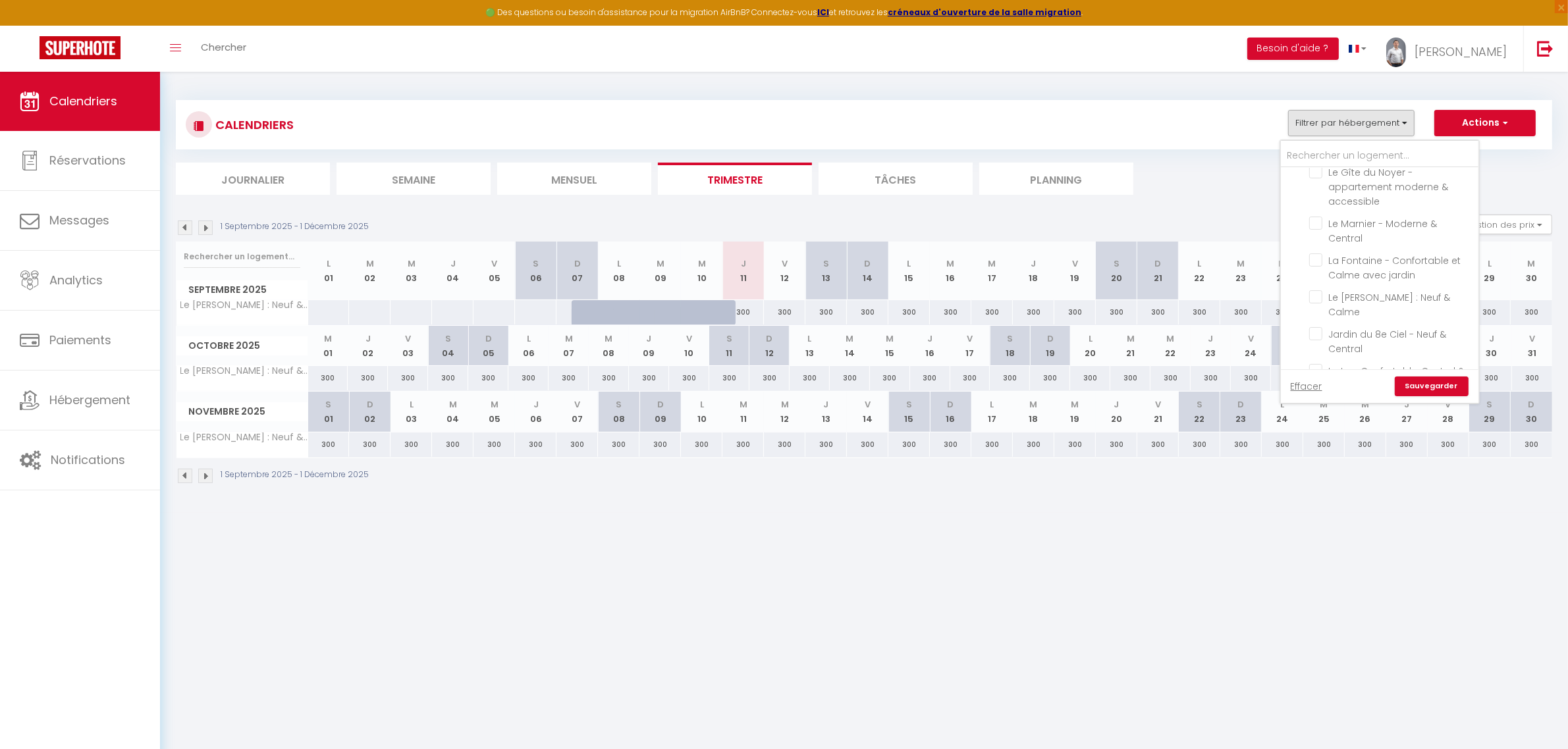
click at [1436, 383] on link "Sauvegarder" at bounding box center [1431, 386] width 74 height 20
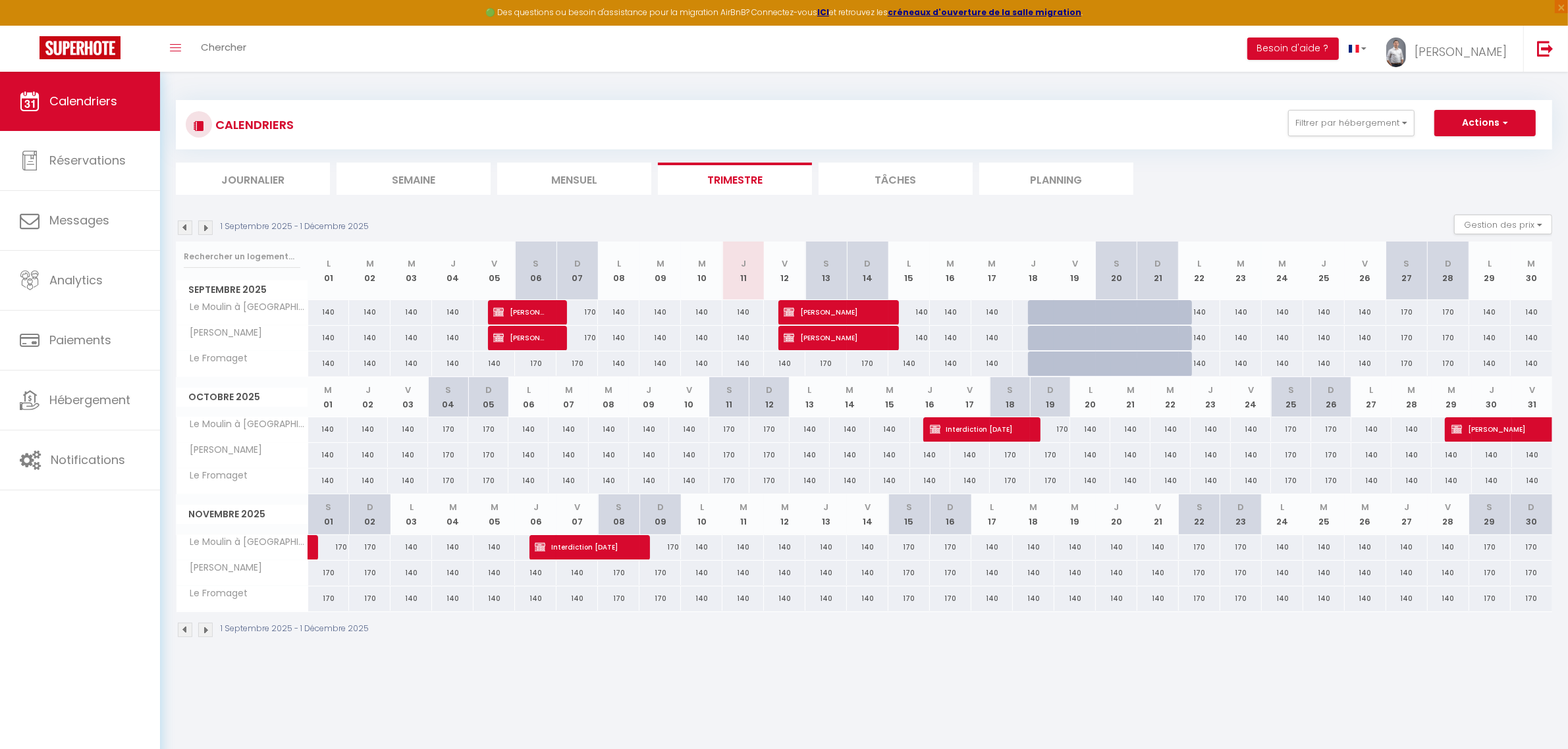
click at [201, 231] on img at bounding box center [205, 228] width 15 height 15
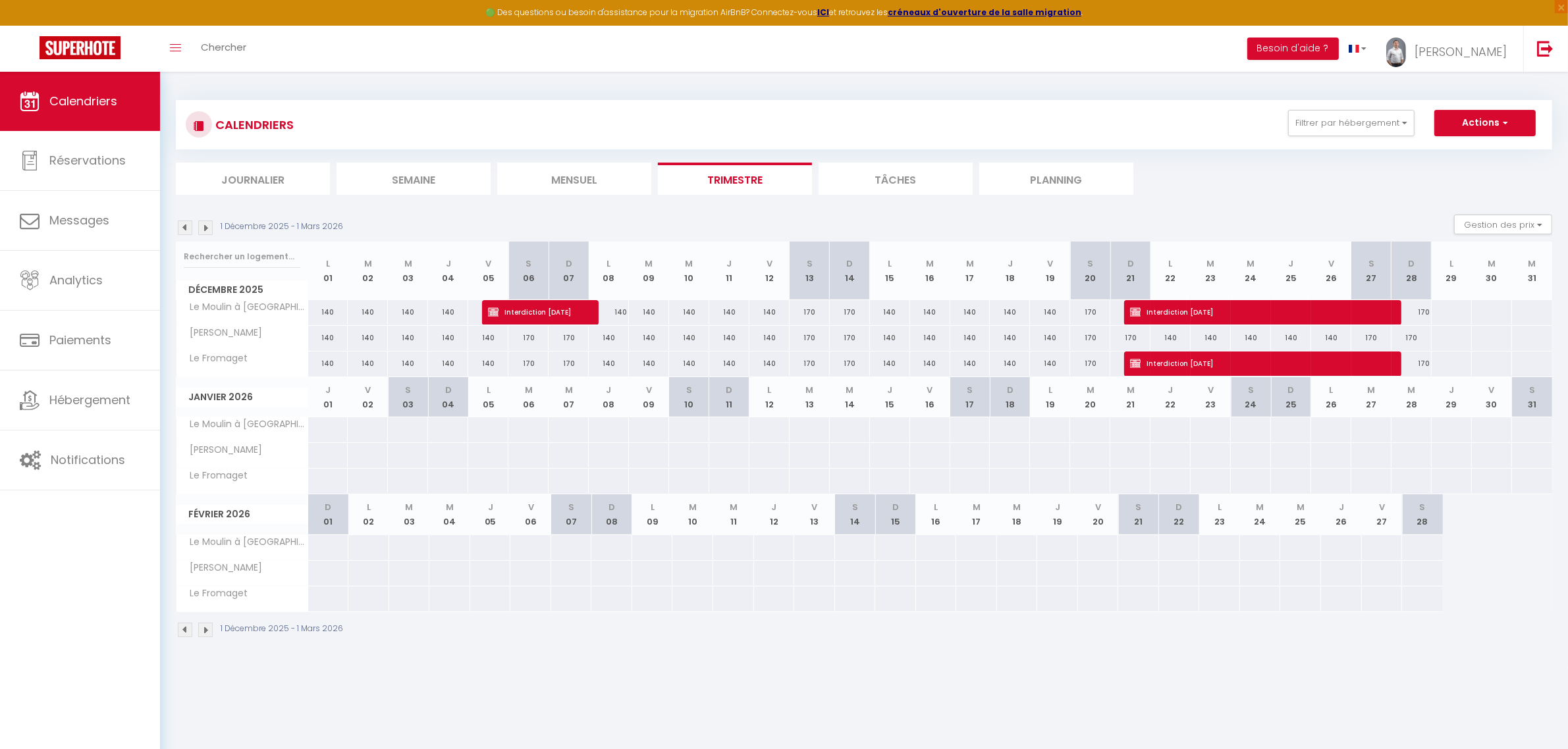
click at [184, 231] on img at bounding box center [185, 228] width 15 height 15
